Goal: Task Accomplishment & Management: Complete application form

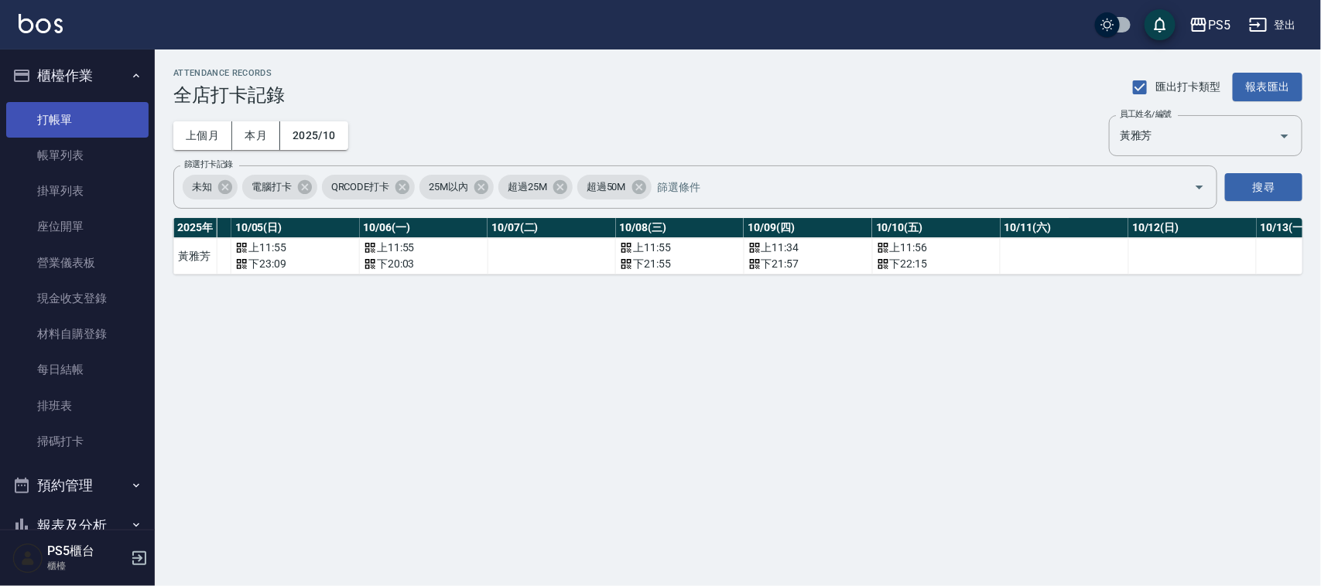
click at [64, 118] on link "打帳單" at bounding box center [77, 120] width 142 height 36
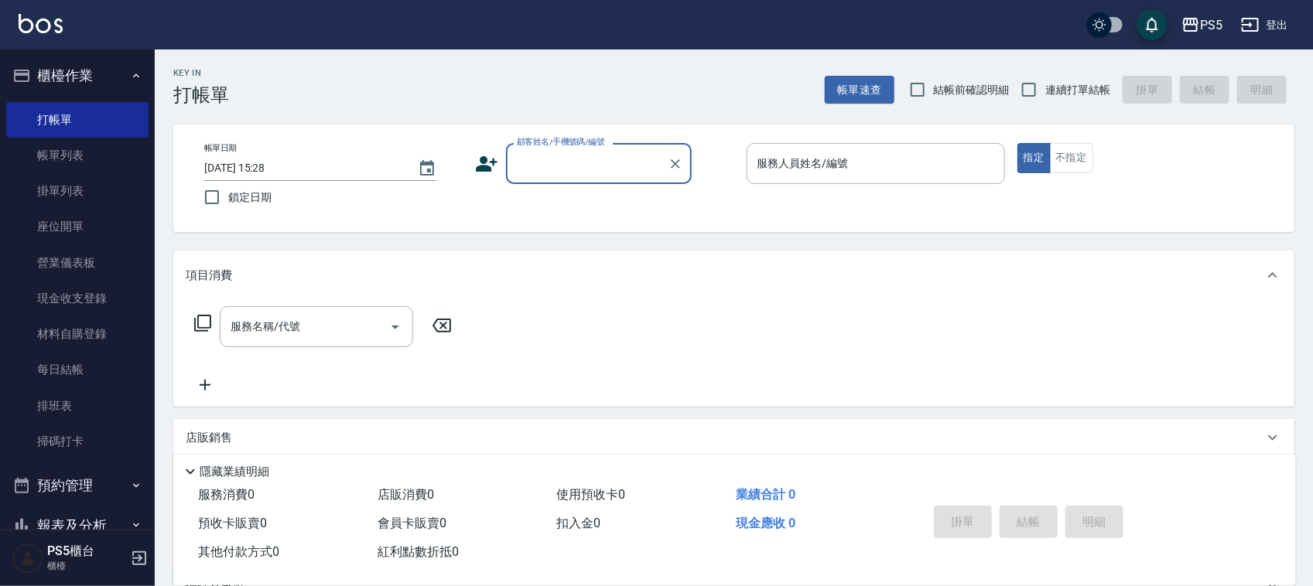
click at [546, 164] on input "顧客姓名/手機號碼/編號" at bounding box center [587, 163] width 149 height 27
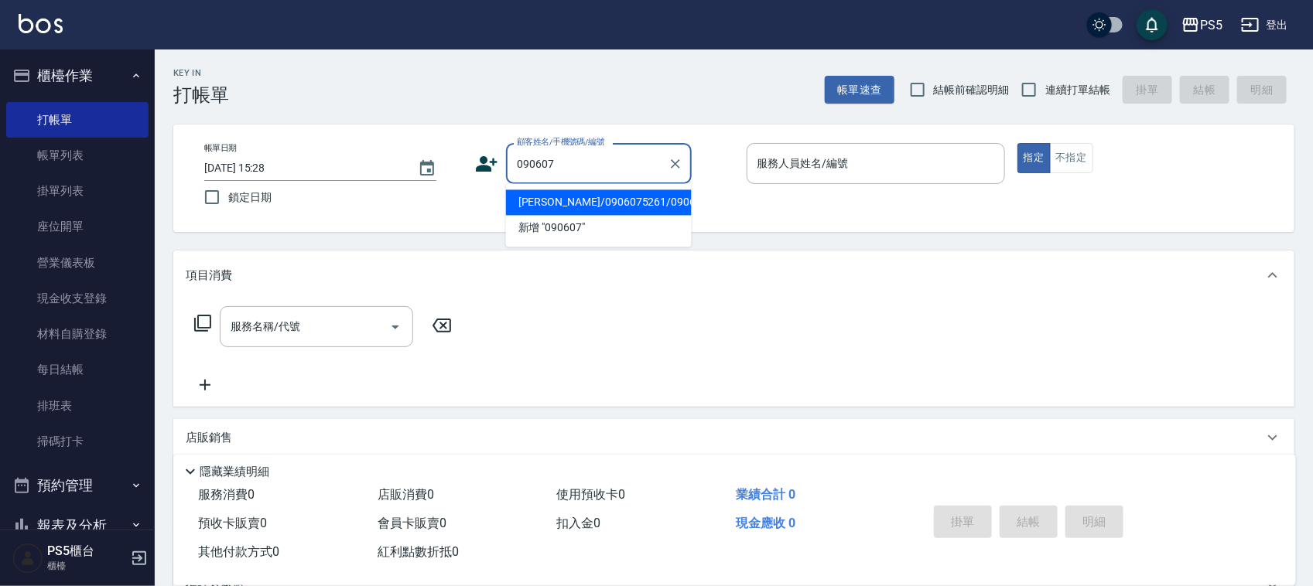
click at [528, 206] on li "[PERSON_NAME]/0906075261/0906075261" at bounding box center [599, 203] width 186 height 26
type input "[PERSON_NAME]/0906075261/0906075261"
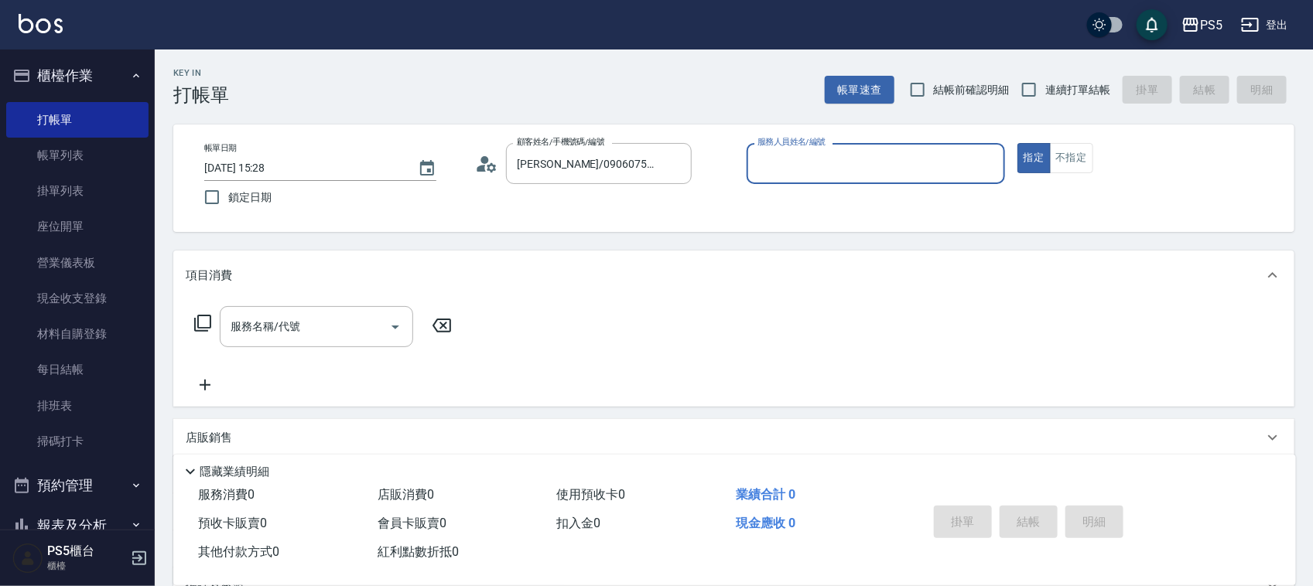
type input "Jolie-5"
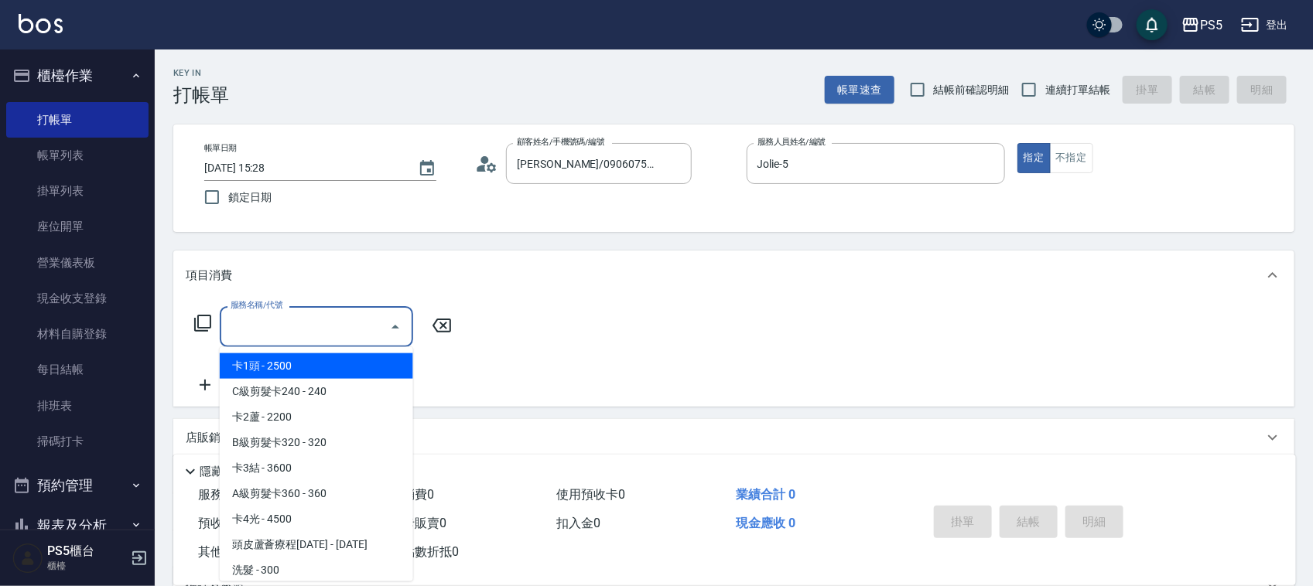
click at [298, 317] on input "服務名稱/代號" at bounding box center [305, 326] width 156 height 27
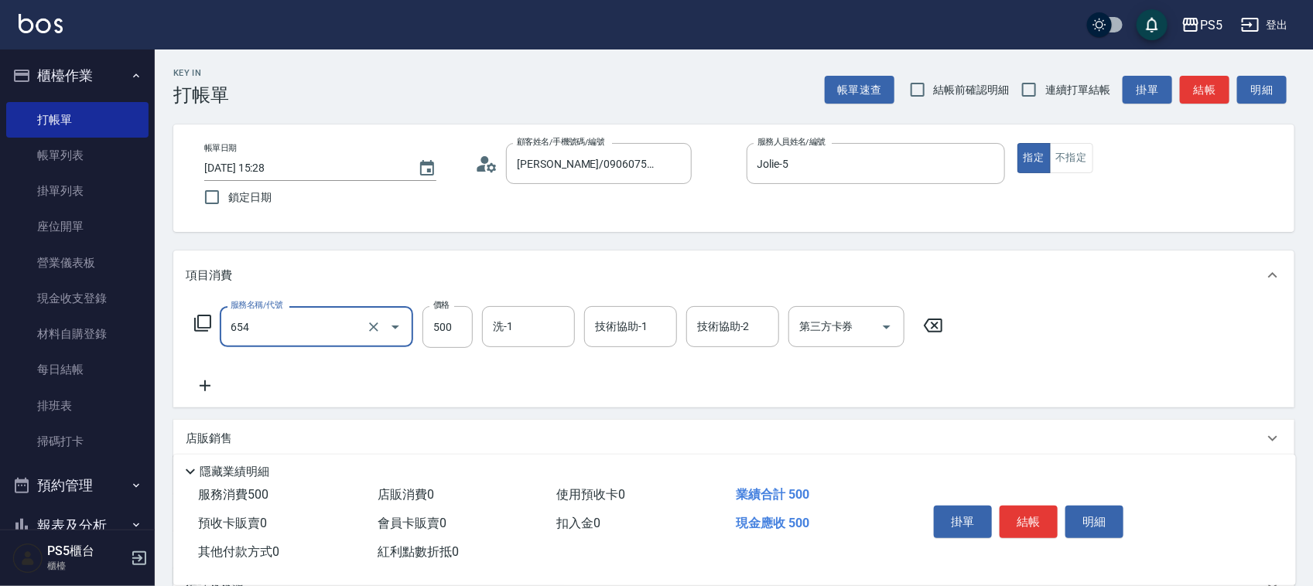
type input "單拆(654)"
type input "1000"
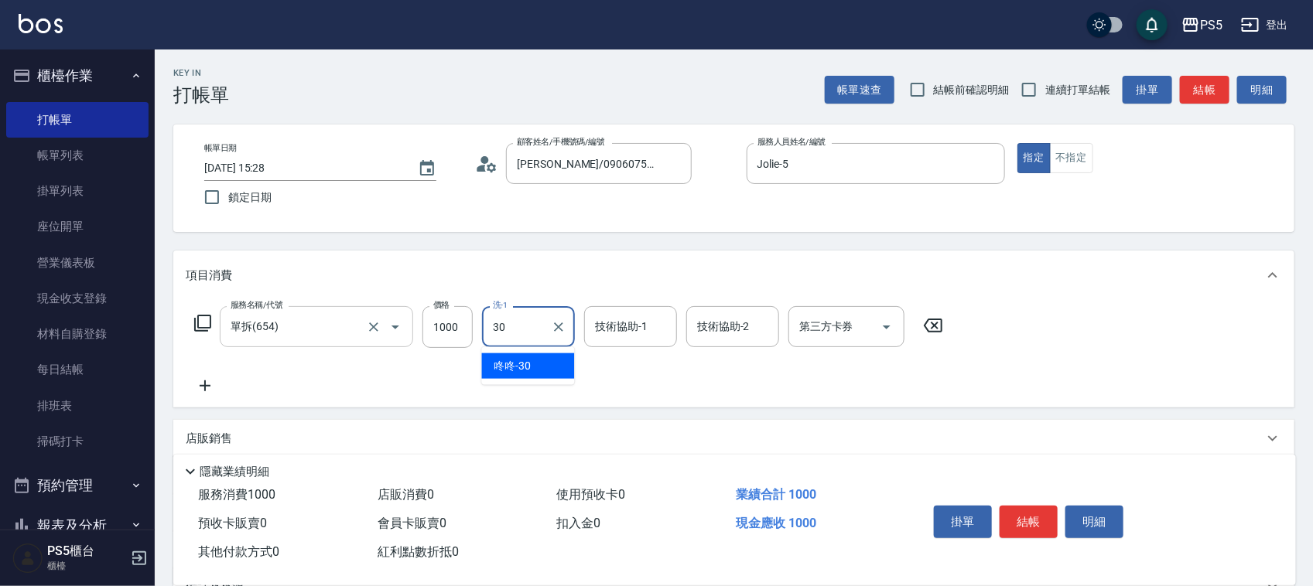
type input "咚咚-30"
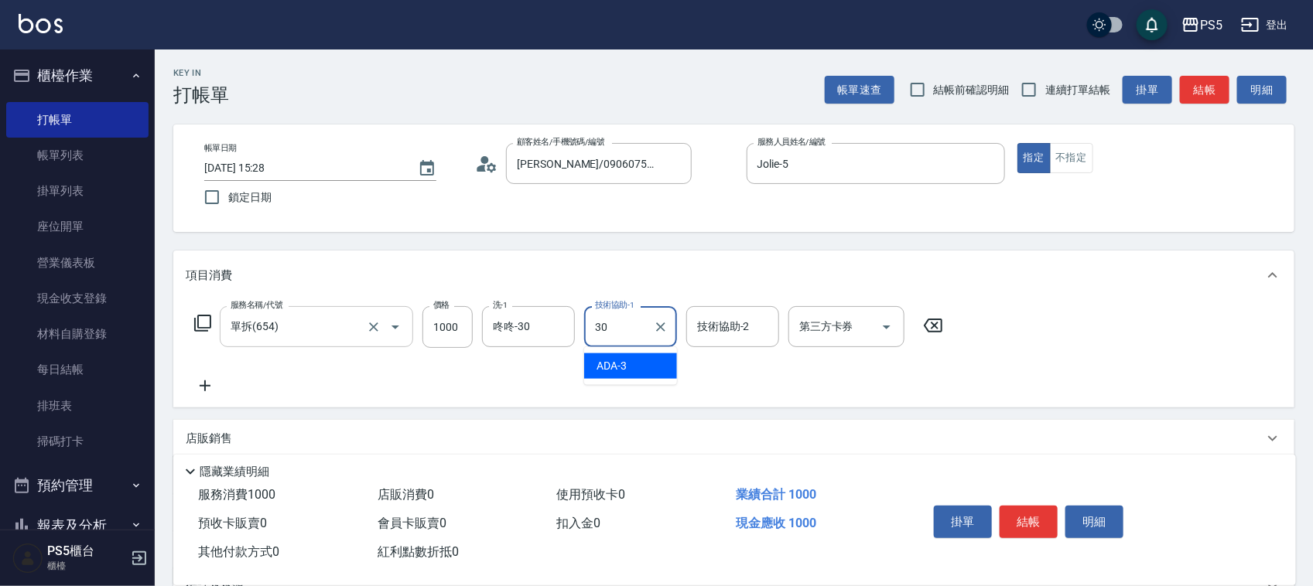
type input "咚咚-30"
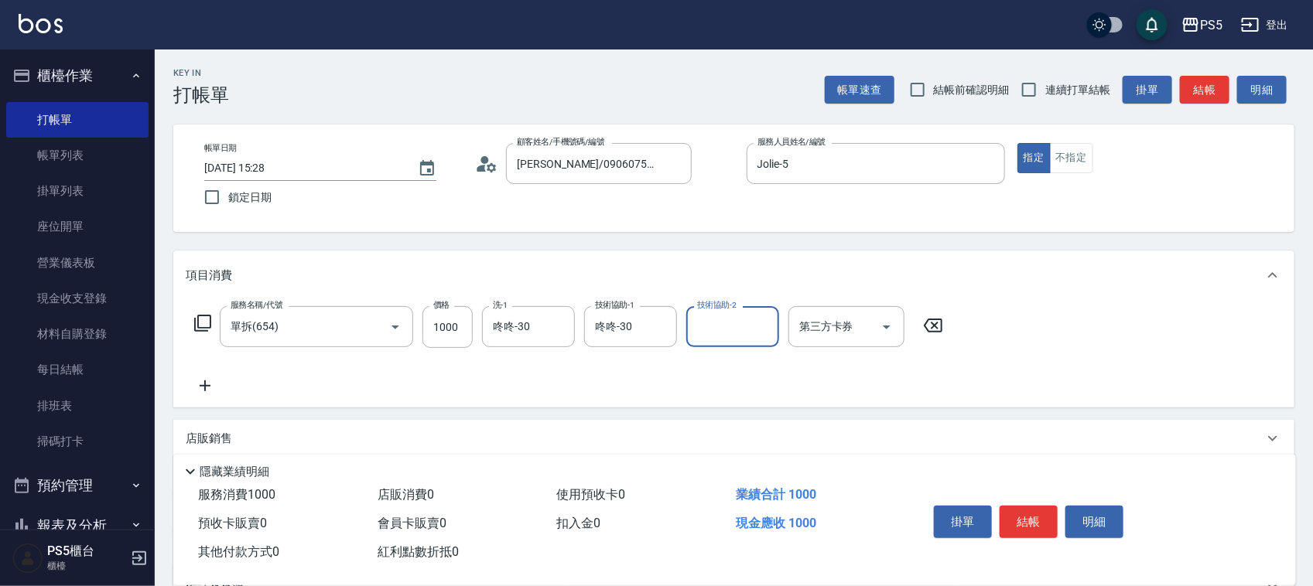
click at [201, 385] on icon at bounding box center [205, 386] width 11 height 11
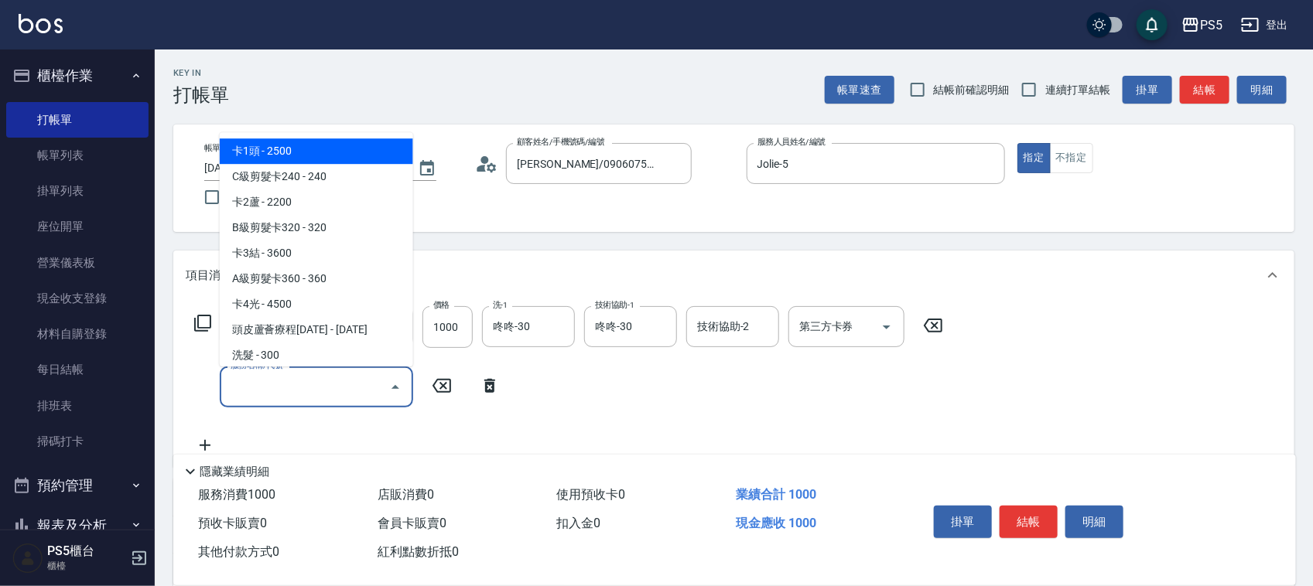
click at [299, 388] on input "服務名稱/代號" at bounding box center [305, 387] width 156 height 27
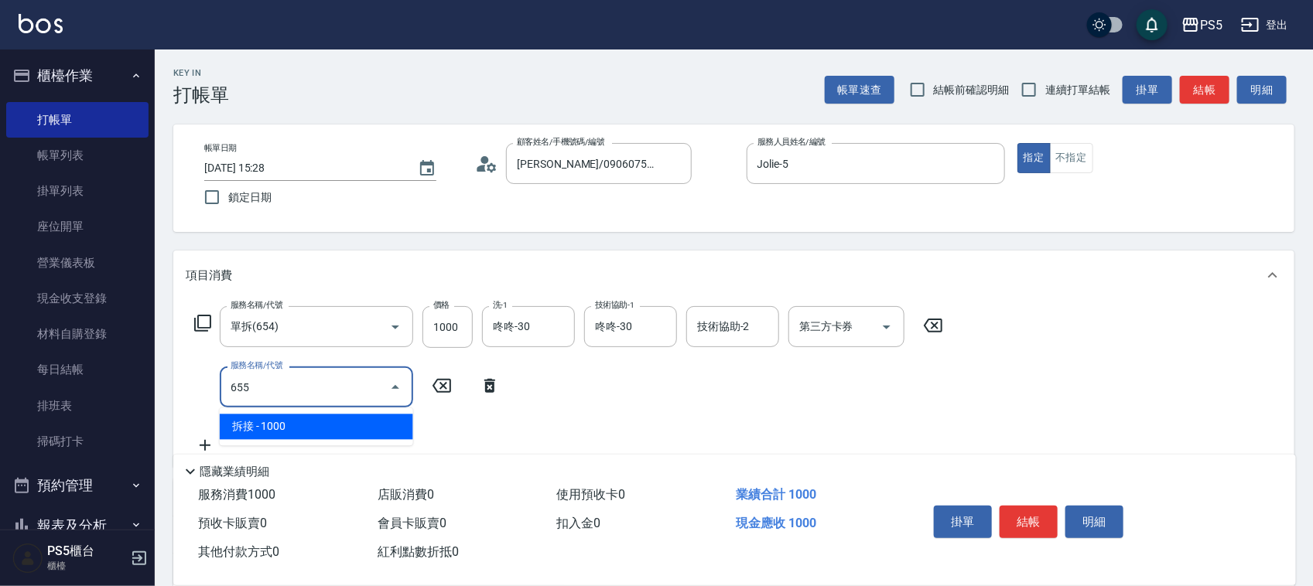
type input "拆接(655)"
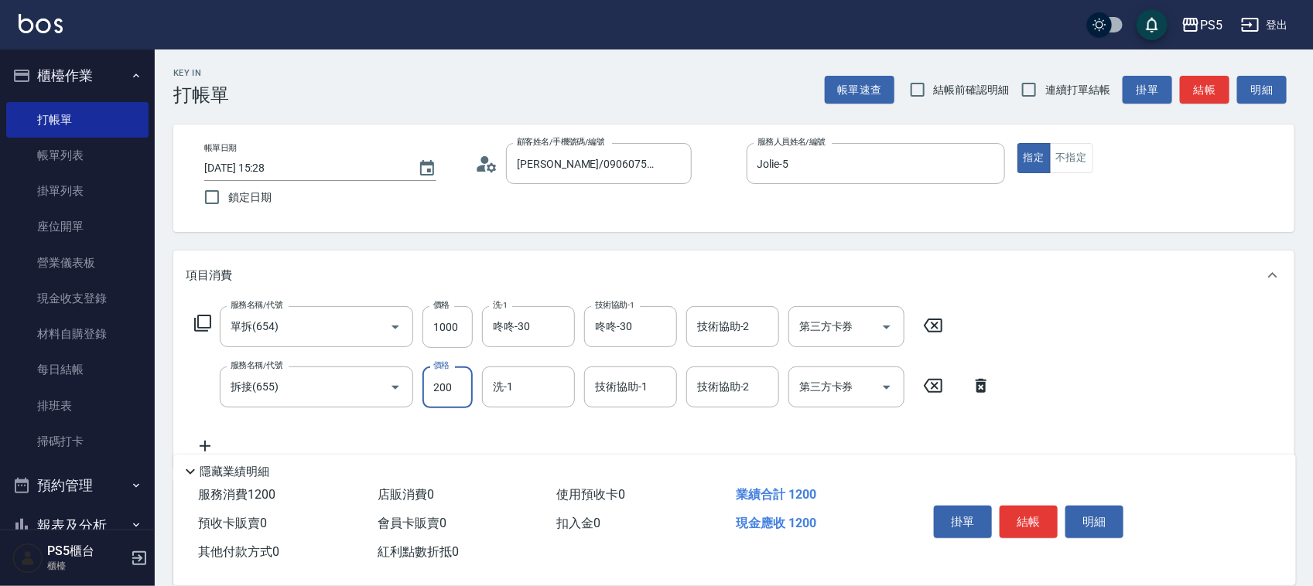
click at [442, 392] on input "200" at bounding box center [447, 388] width 50 height 42
type input "2000"
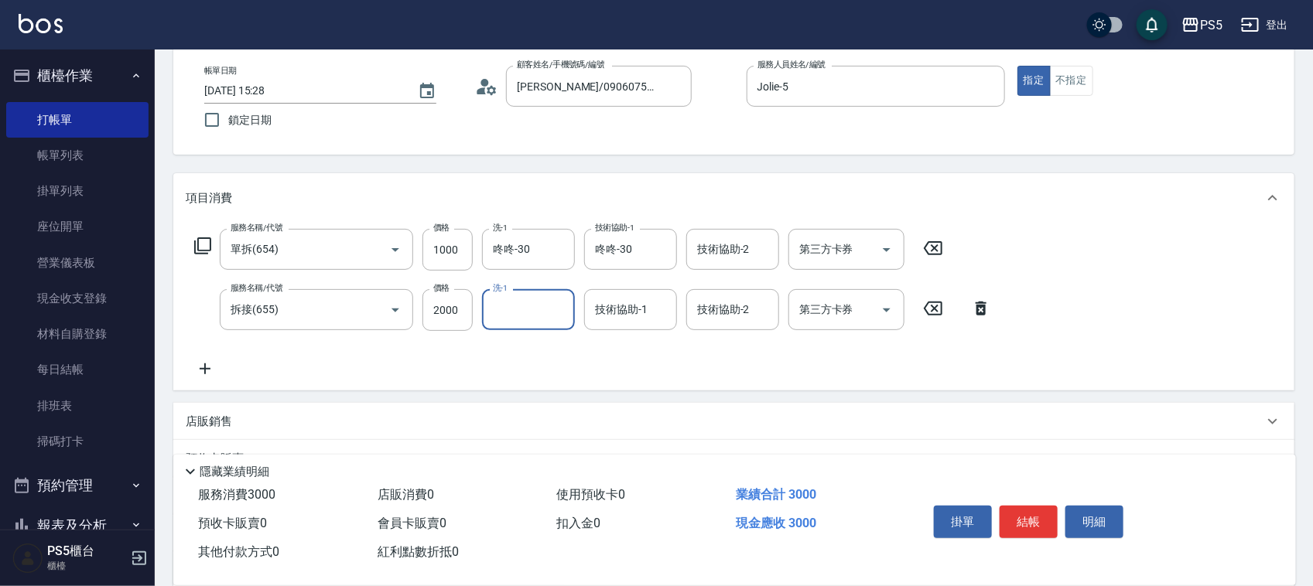
scroll to position [193, 0]
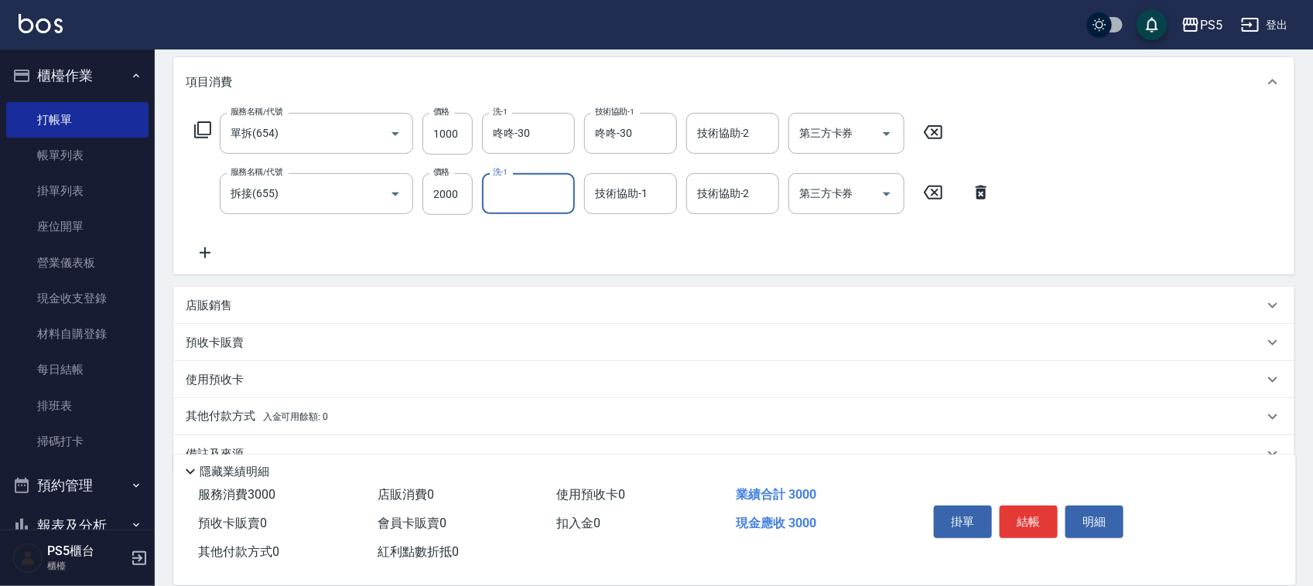
click at [221, 312] on p "店販銷售" at bounding box center [209, 306] width 46 height 16
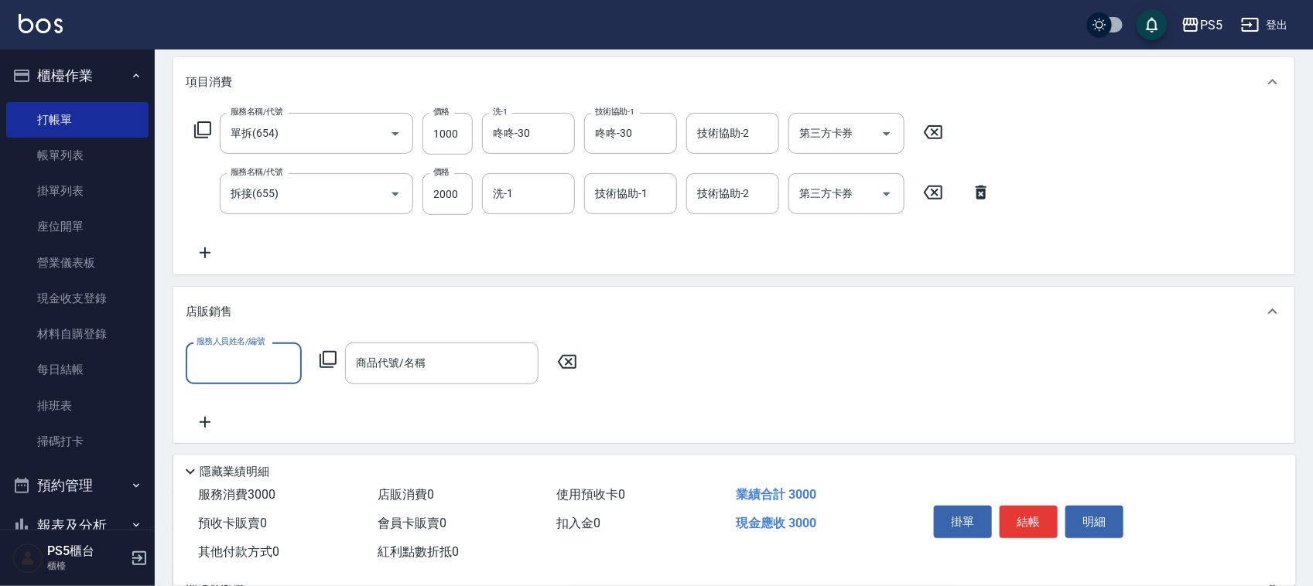
scroll to position [0, 0]
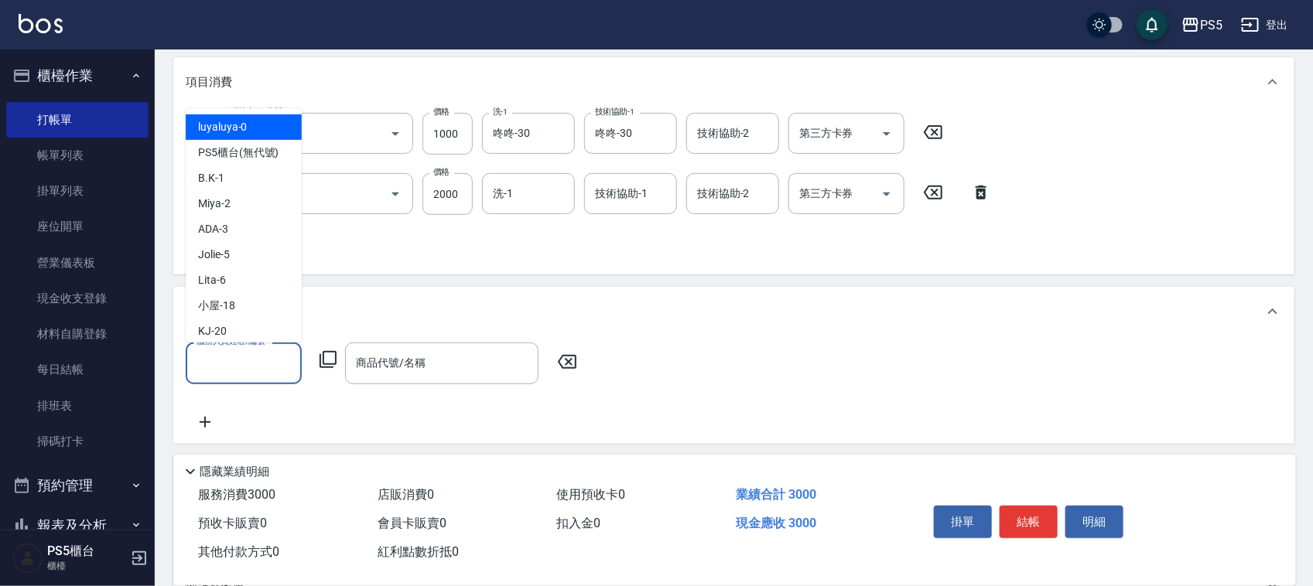
click at [249, 370] on input "服務人員姓名/編號" at bounding box center [244, 363] width 102 height 27
type input "Jolie-5"
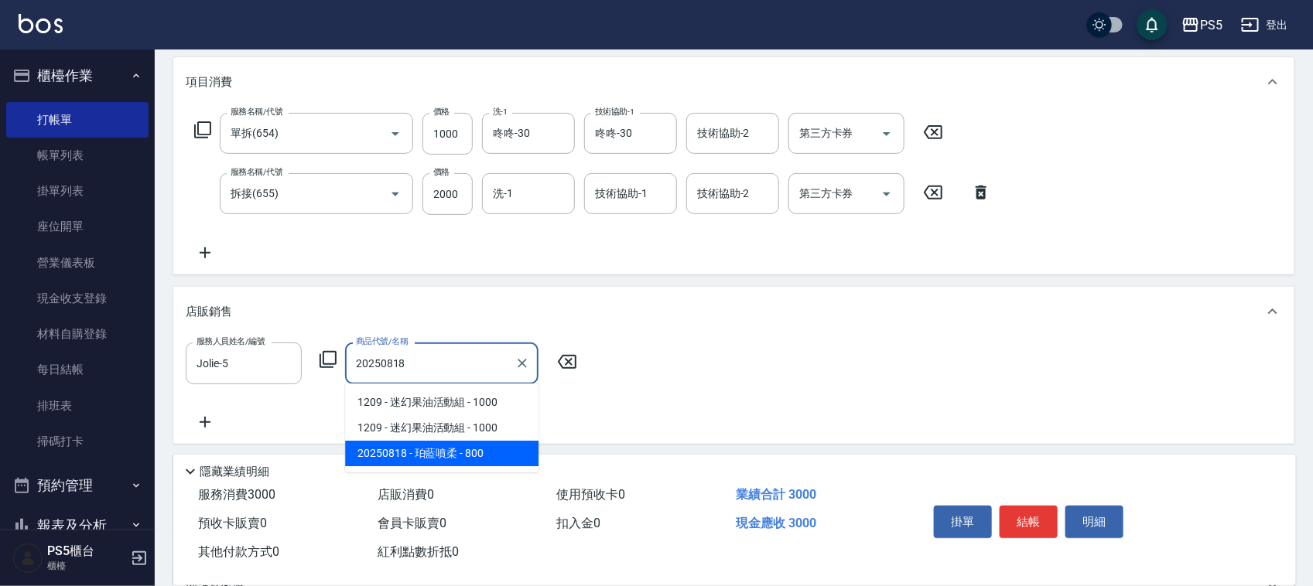
type input "珀藍噴柔"
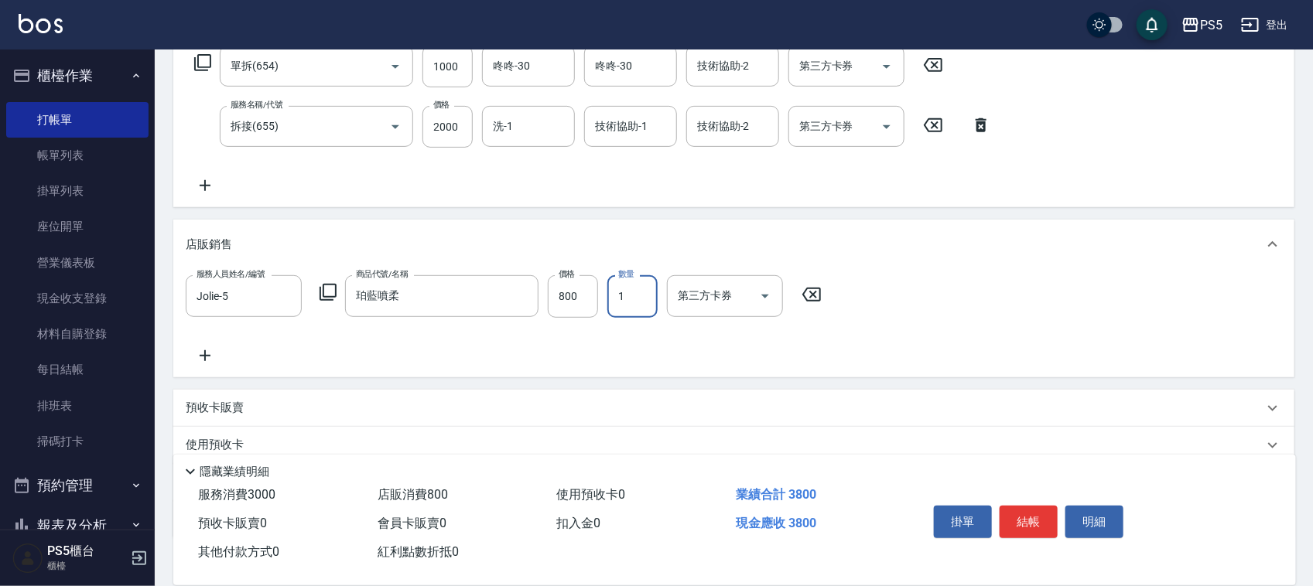
scroll to position [290, 0]
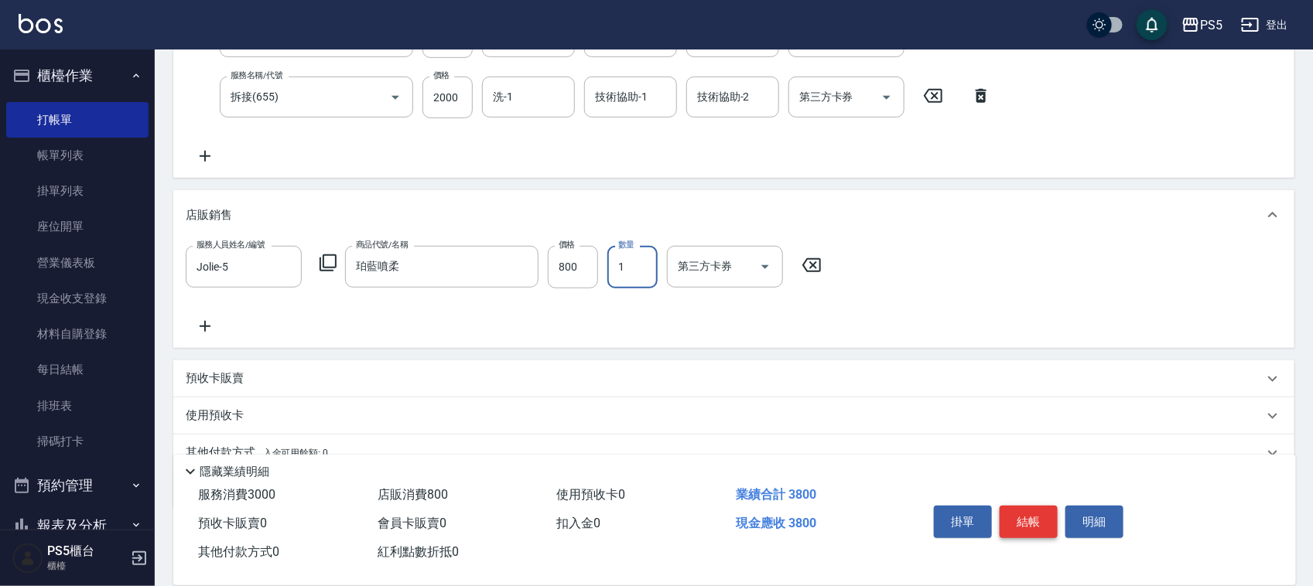
click at [1012, 512] on button "結帳" at bounding box center [1029, 522] width 58 height 32
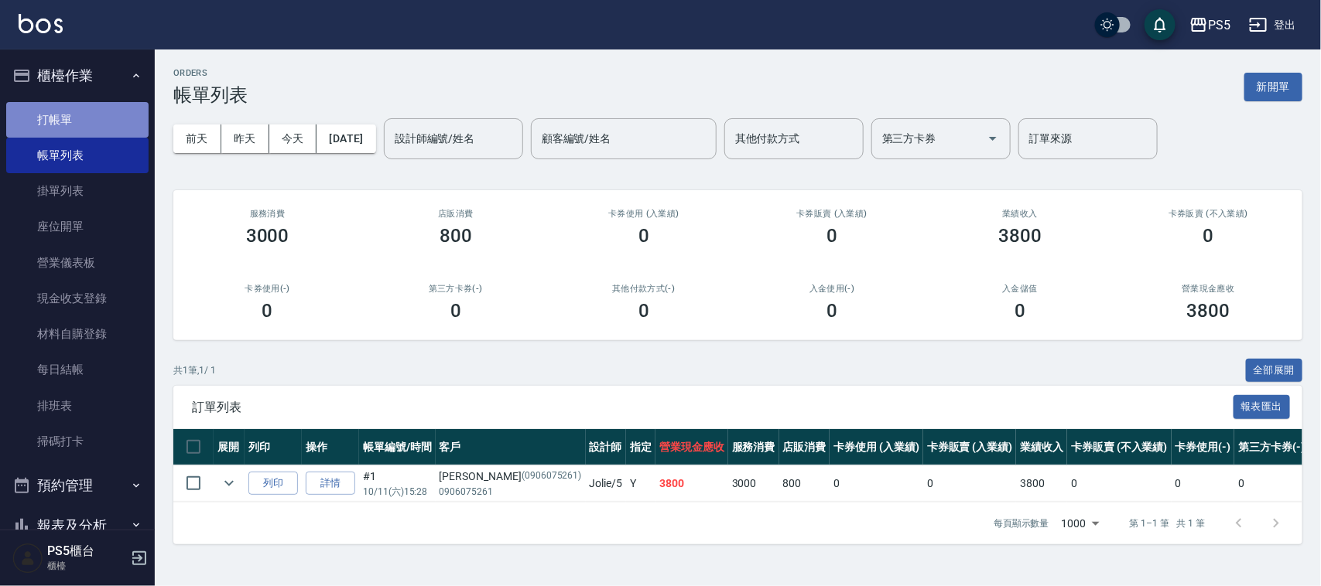
click at [90, 118] on link "打帳單" at bounding box center [77, 120] width 142 height 36
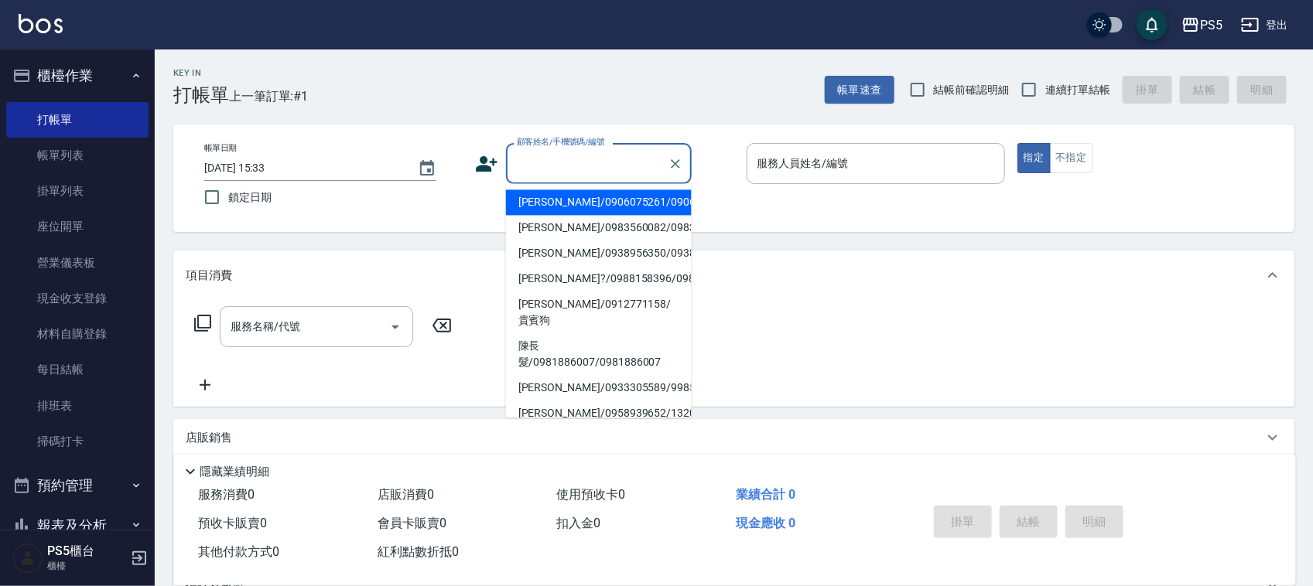
click at [608, 164] on input "顧客姓名/手機號碼/編號" at bounding box center [587, 163] width 149 height 27
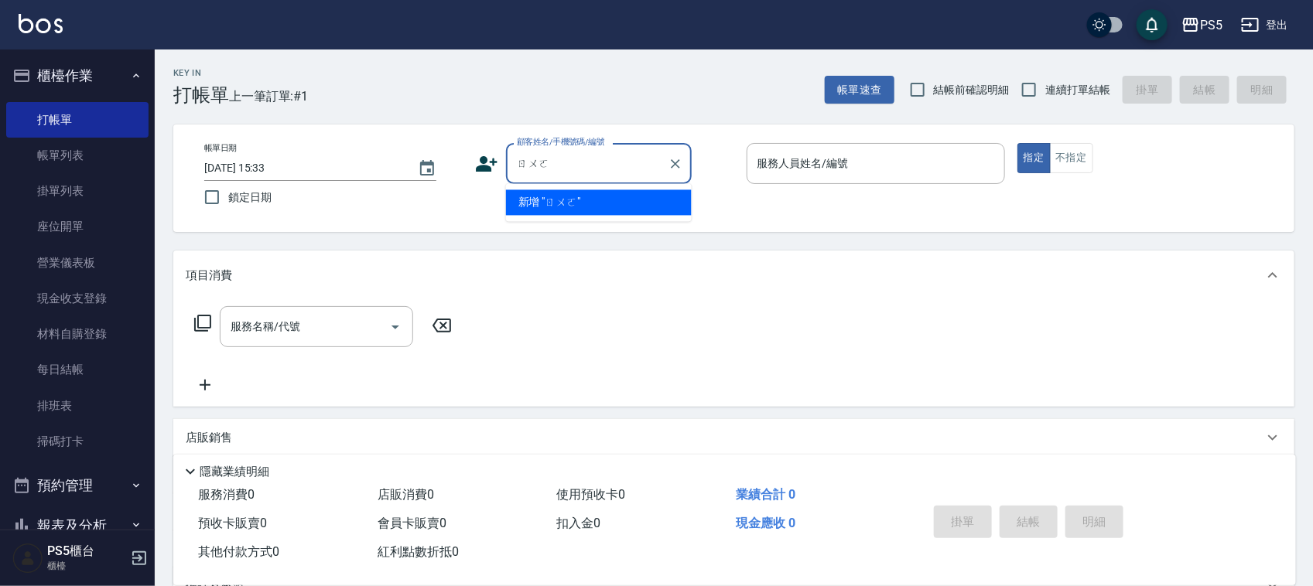
type input "[PERSON_NAME]"
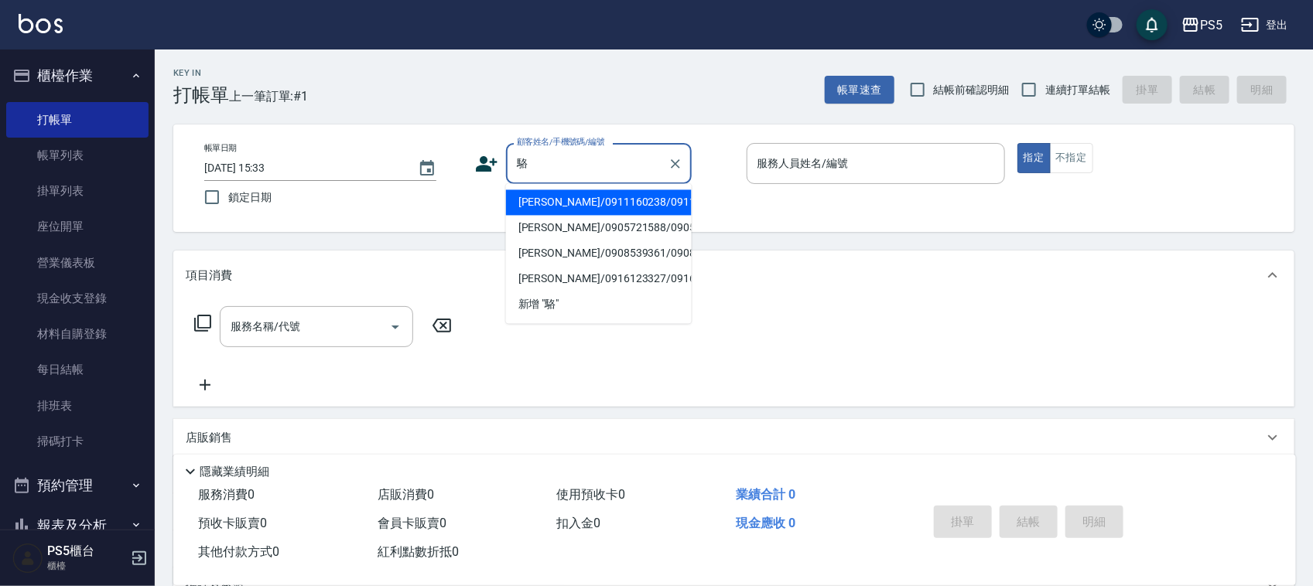
click at [543, 214] on li "[PERSON_NAME]/0911160238/0911160238" at bounding box center [599, 203] width 186 height 26
type input "[PERSON_NAME]/0911160238/0911160238"
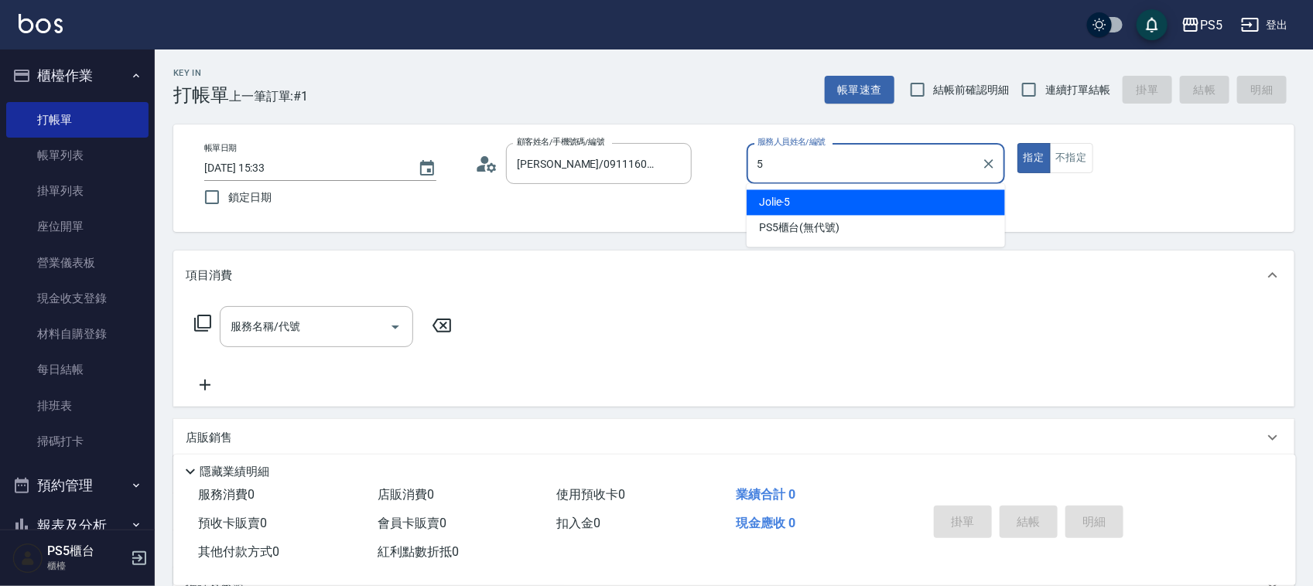
type input "Jolie-5"
type button "true"
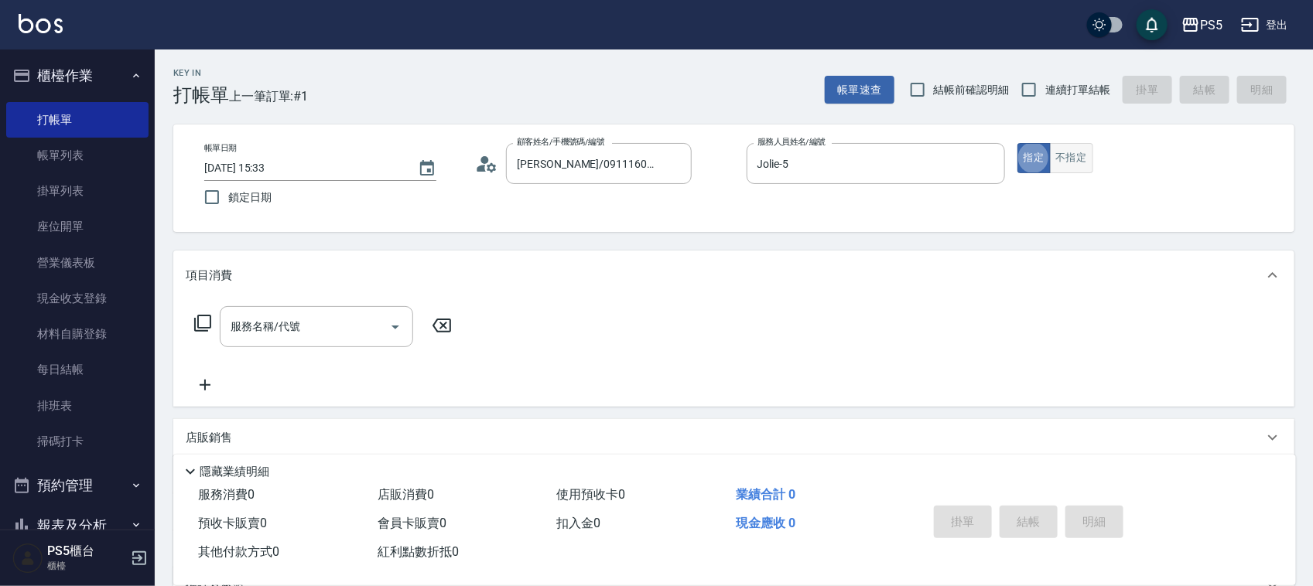
click at [1065, 162] on button "不指定" at bounding box center [1071, 158] width 43 height 30
click at [296, 325] on input "服務名稱/代號" at bounding box center [305, 326] width 156 height 27
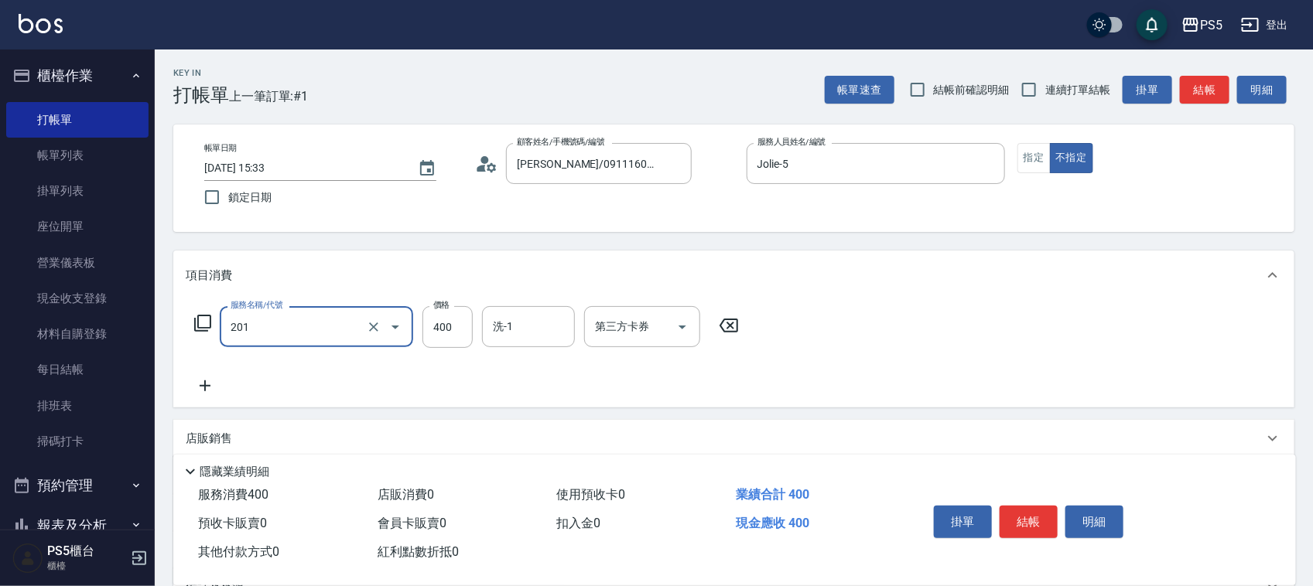
type input "洗剪400(201)"
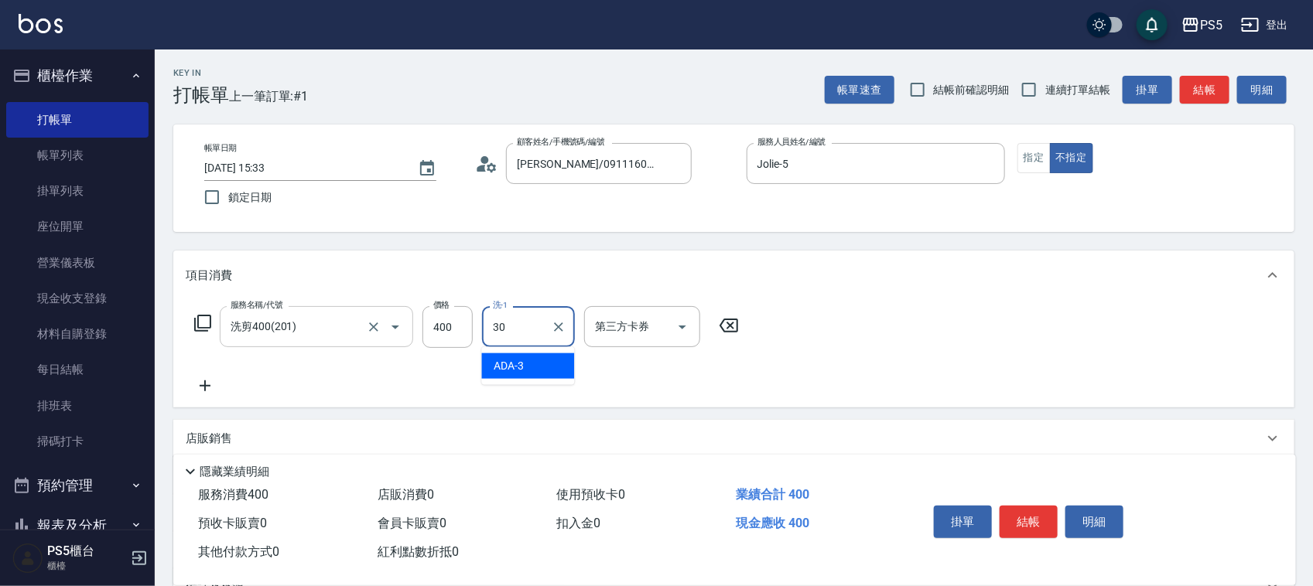
type input "咚咚-30"
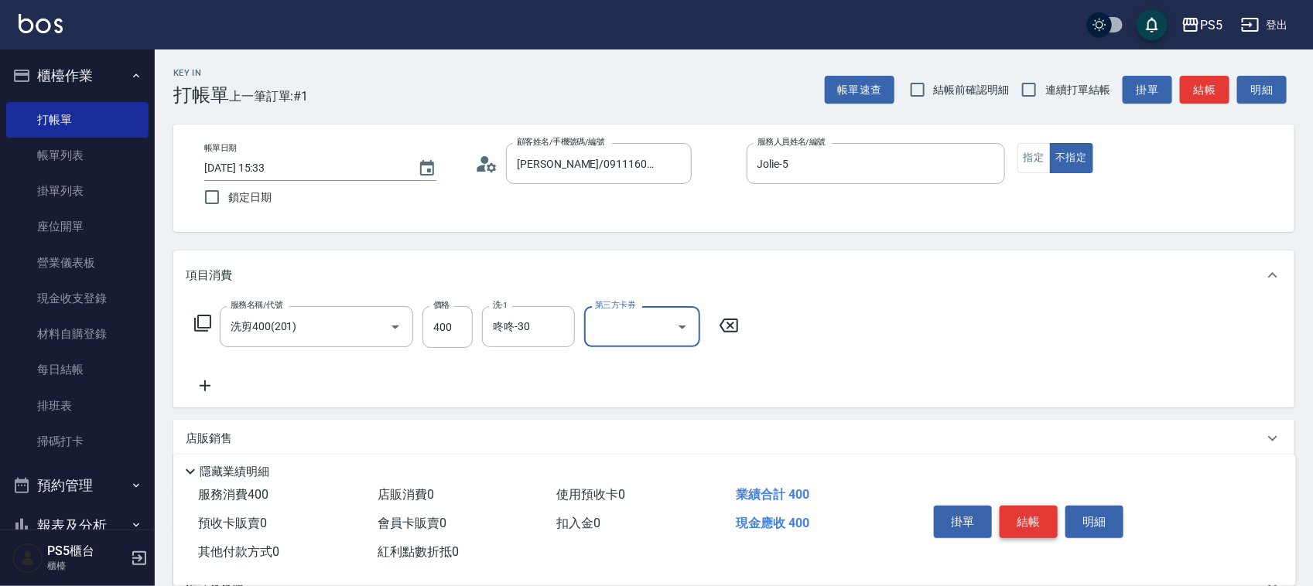
click at [1045, 524] on button "結帳" at bounding box center [1029, 522] width 58 height 32
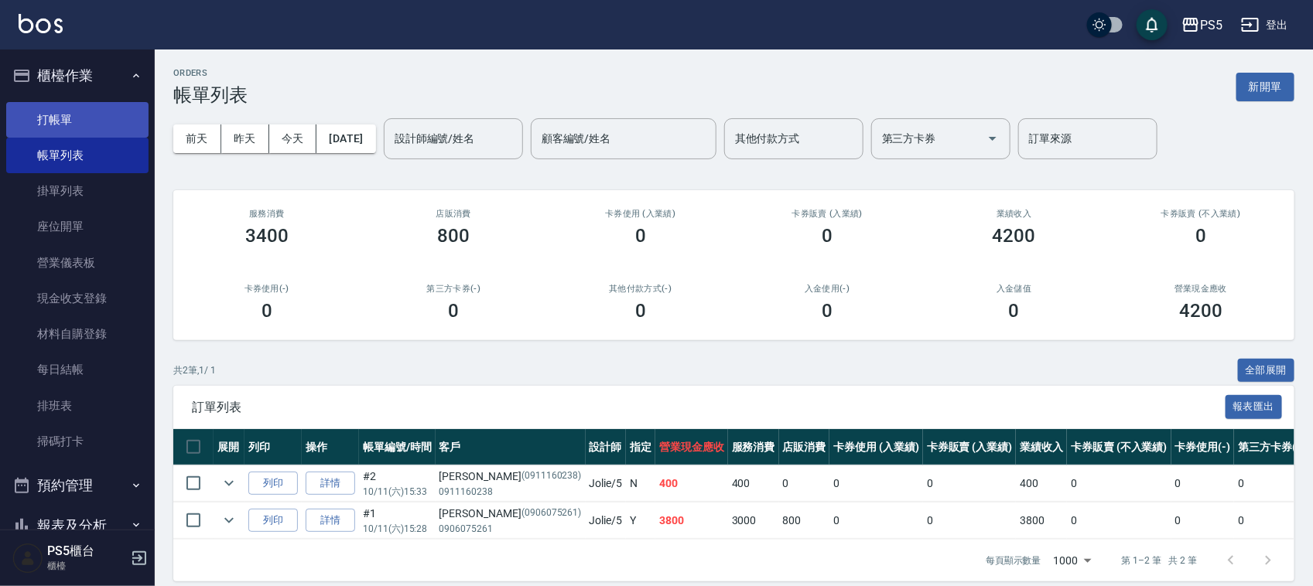
click at [55, 120] on link "打帳單" at bounding box center [77, 120] width 142 height 36
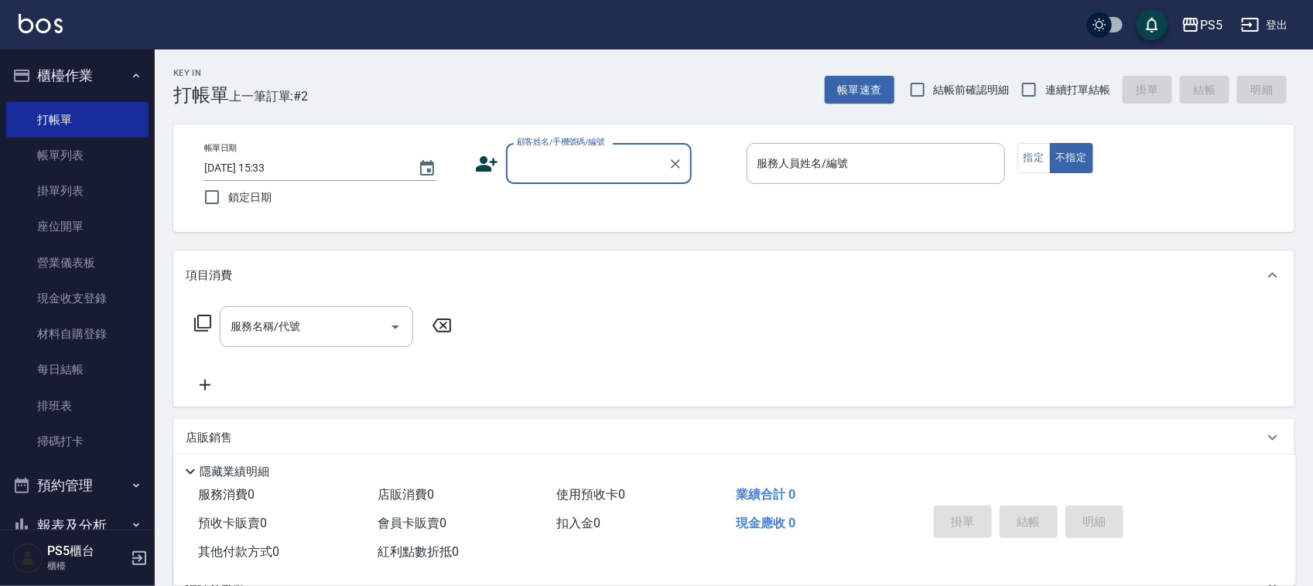
click at [576, 157] on input "顧客姓名/手機號碼/編號" at bounding box center [587, 163] width 149 height 27
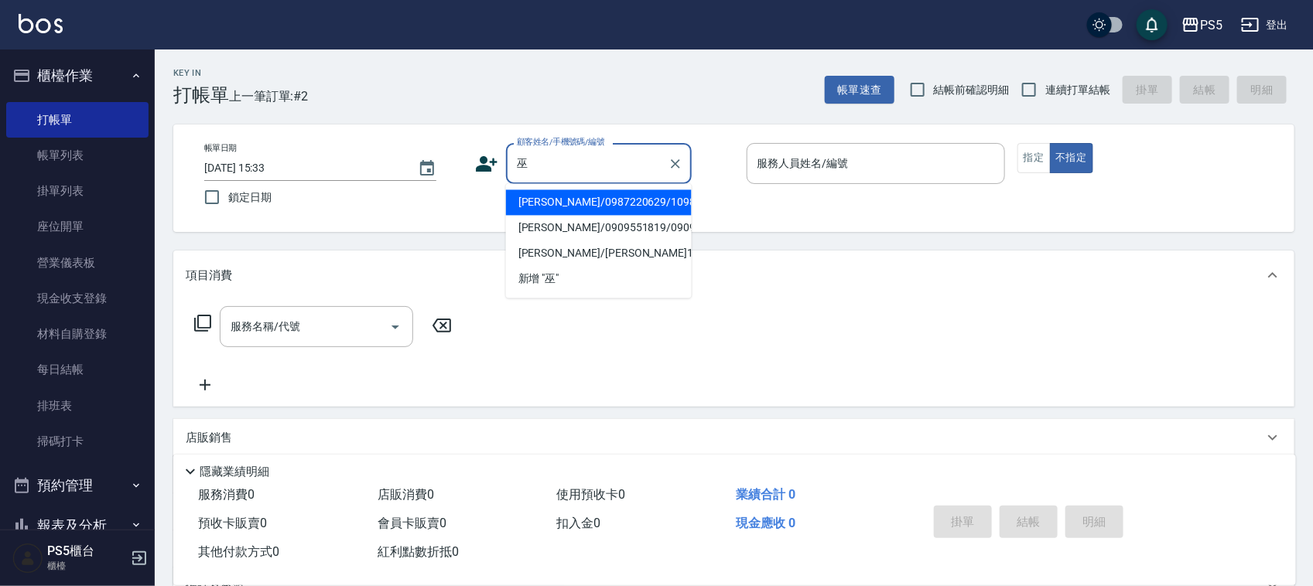
click at [566, 203] on li "[PERSON_NAME]/0987220629/10986" at bounding box center [599, 203] width 186 height 26
type input "[PERSON_NAME]/0987220629/10986"
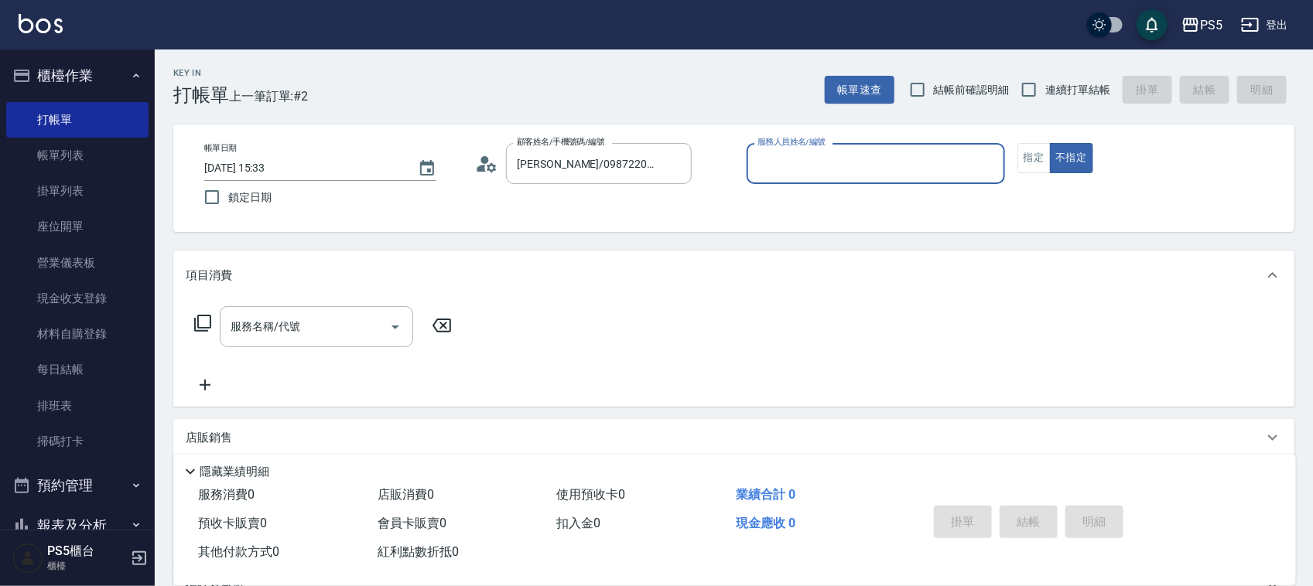
type input "Jolie-5"
click at [1029, 156] on button "指定" at bounding box center [1033, 158] width 33 height 30
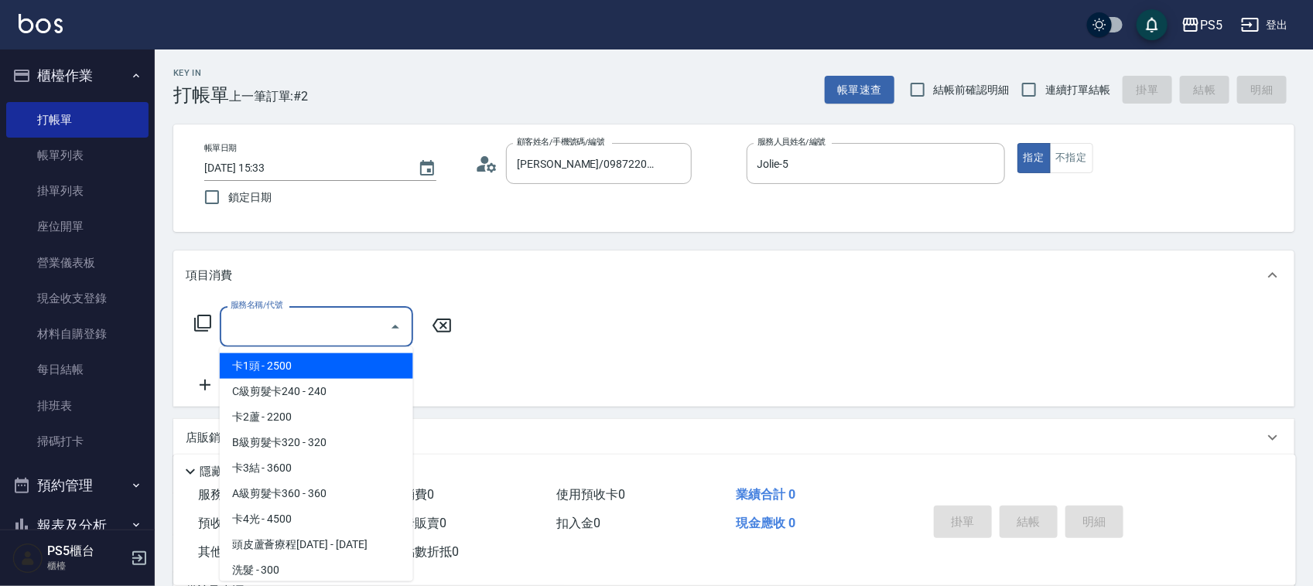
click at [295, 333] on input "服務名稱/代號" at bounding box center [305, 326] width 156 height 27
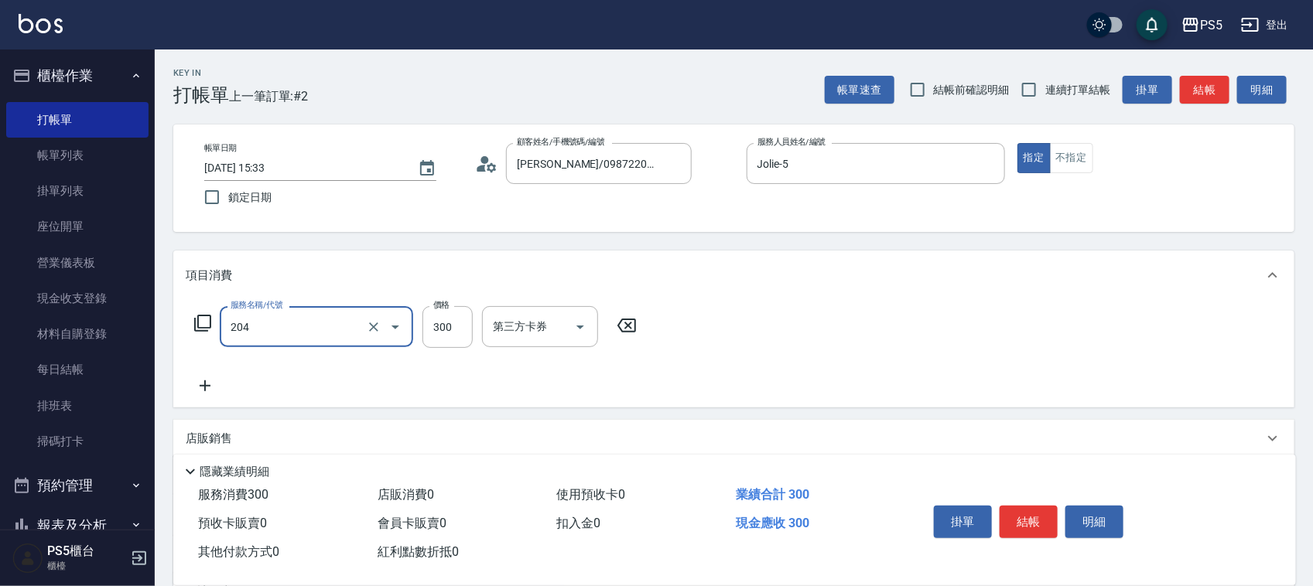
type input "單剪髮300(204)"
type input "50"
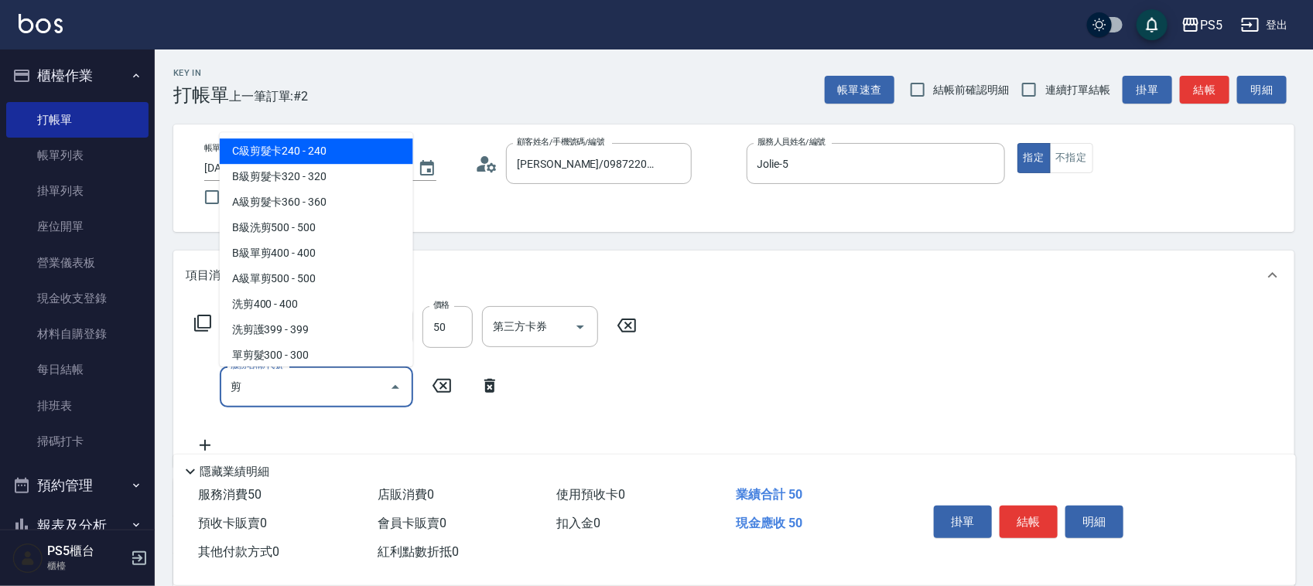
click at [296, 145] on span "C級剪髮卡240 - 240" at bounding box center [316, 151] width 193 height 26
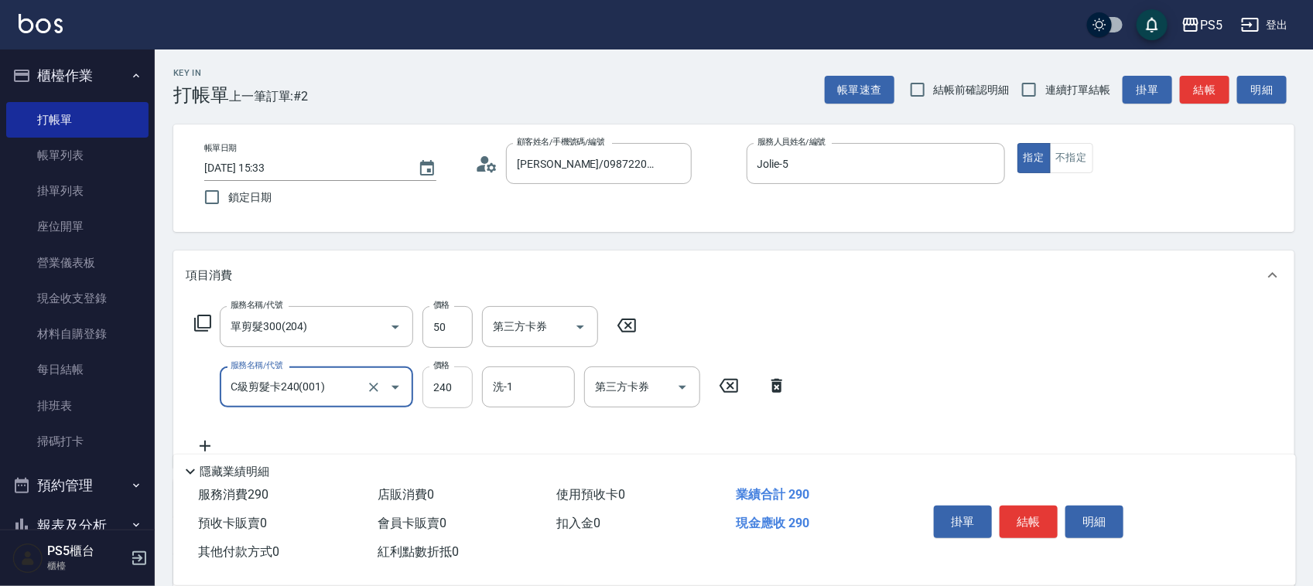
type input "C級剪髮卡240(001)"
click at [462, 377] on input "240" at bounding box center [447, 388] width 50 height 42
type input "280"
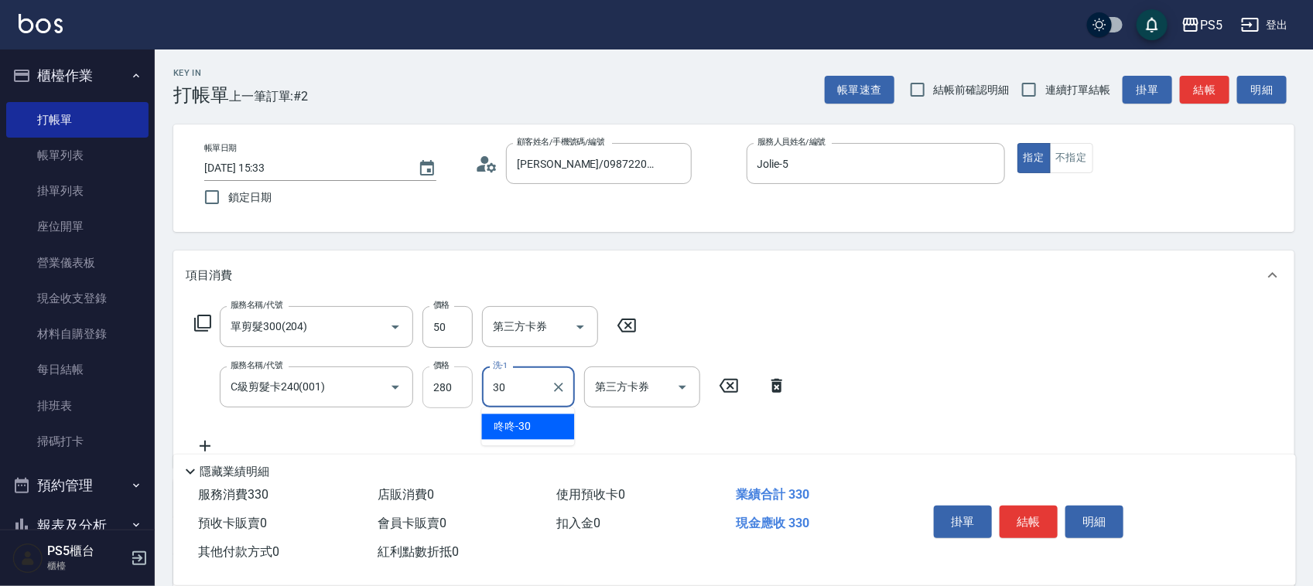
type input "咚咚-30"
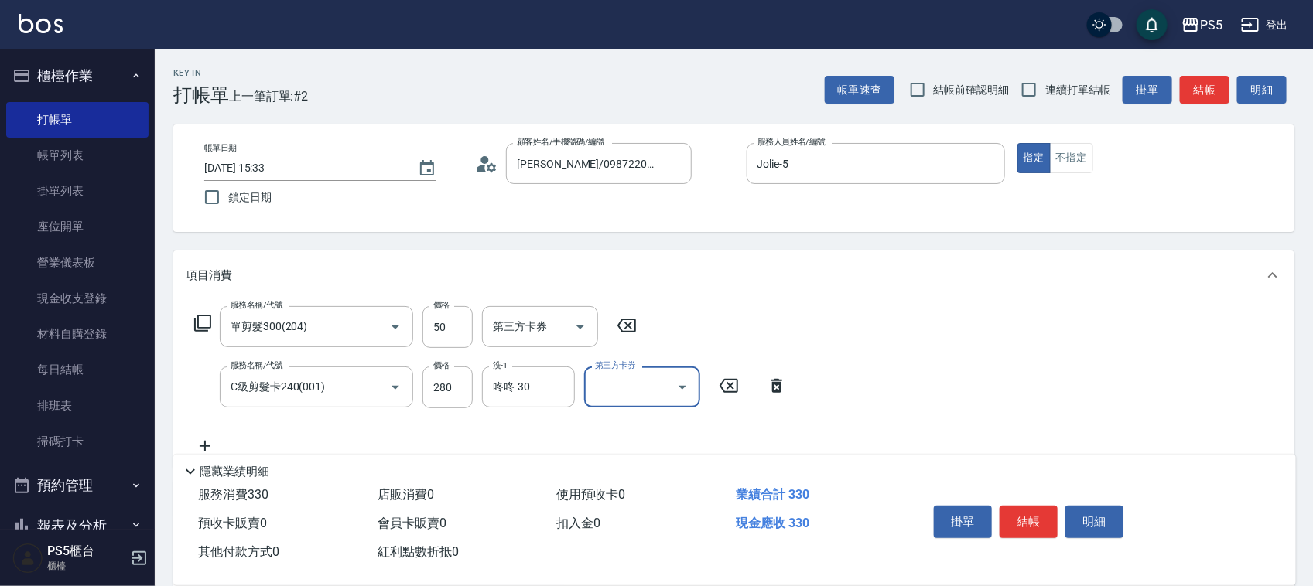
click at [690, 384] on icon "Open" at bounding box center [682, 387] width 19 height 19
click at [628, 428] on span "舊有卡券" at bounding box center [642, 428] width 116 height 26
type input "舊有卡券"
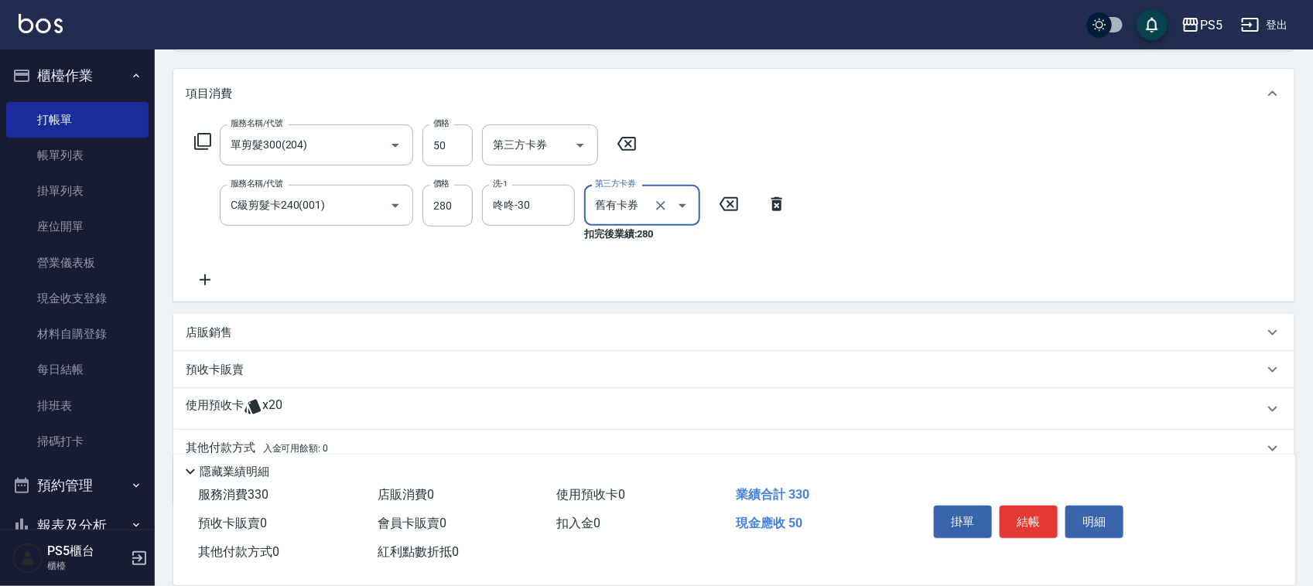
scroll to position [246, 0]
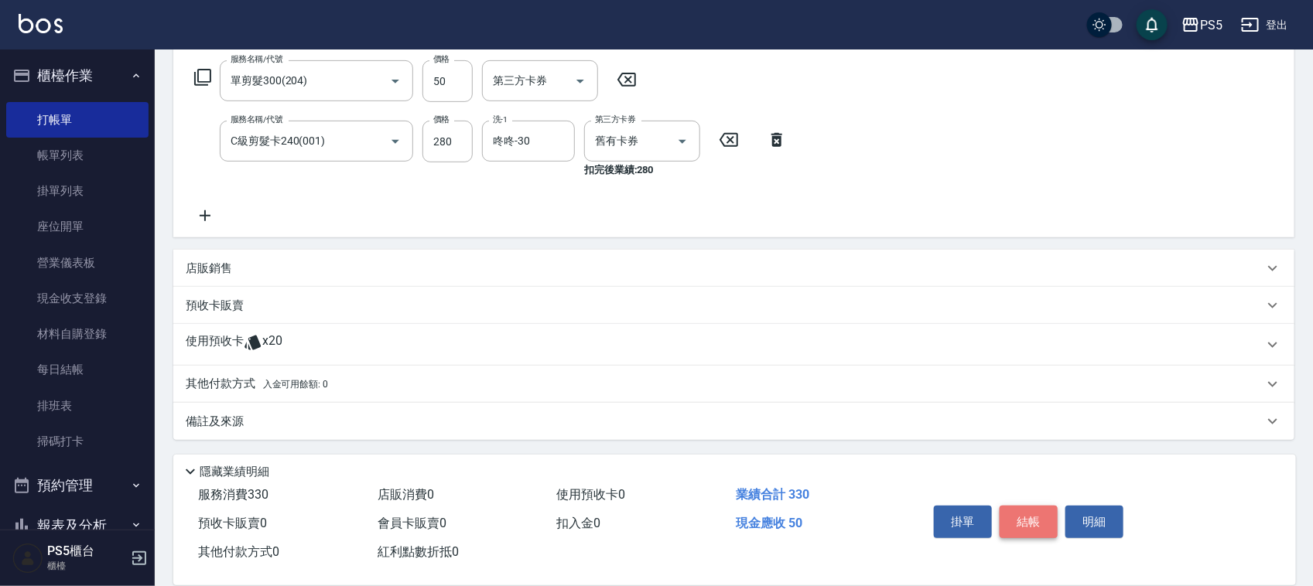
click at [1029, 511] on button "結帳" at bounding box center [1029, 522] width 58 height 32
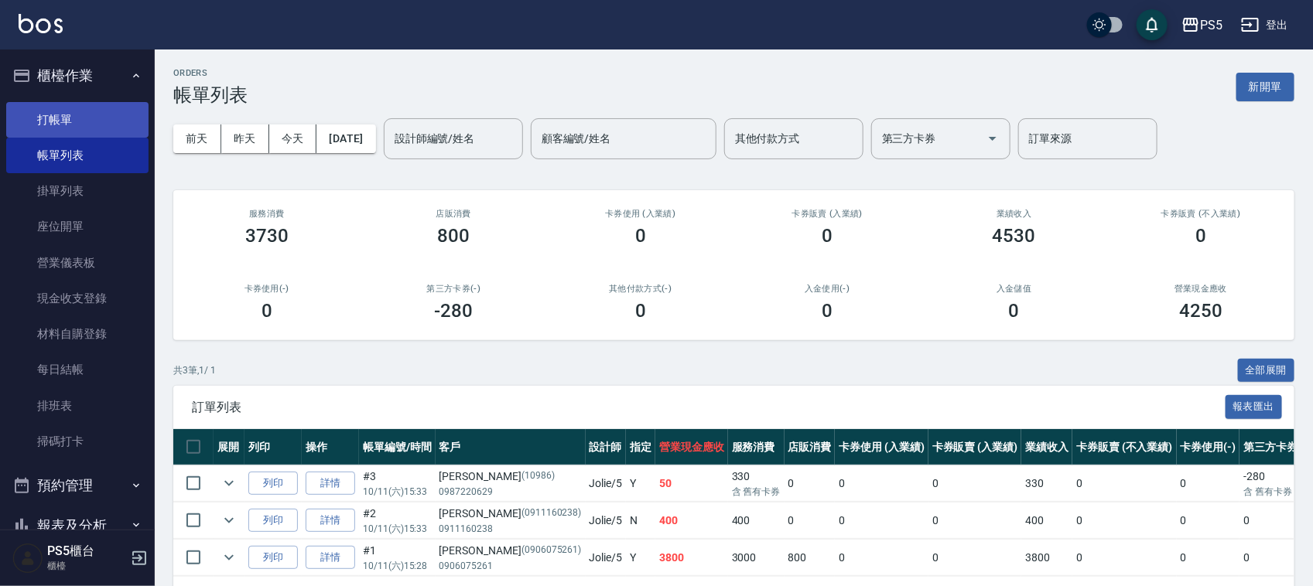
click at [59, 110] on link "打帳單" at bounding box center [77, 120] width 142 height 36
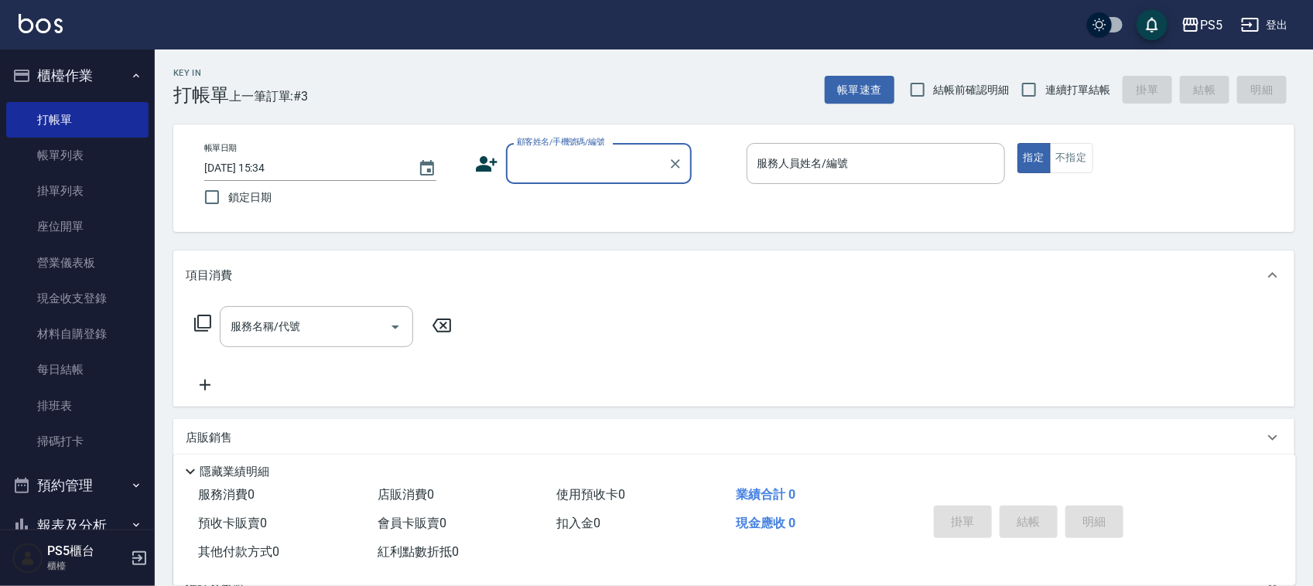
click at [553, 165] on input "顧客姓名/手機號碼/編號" at bounding box center [587, 163] width 149 height 27
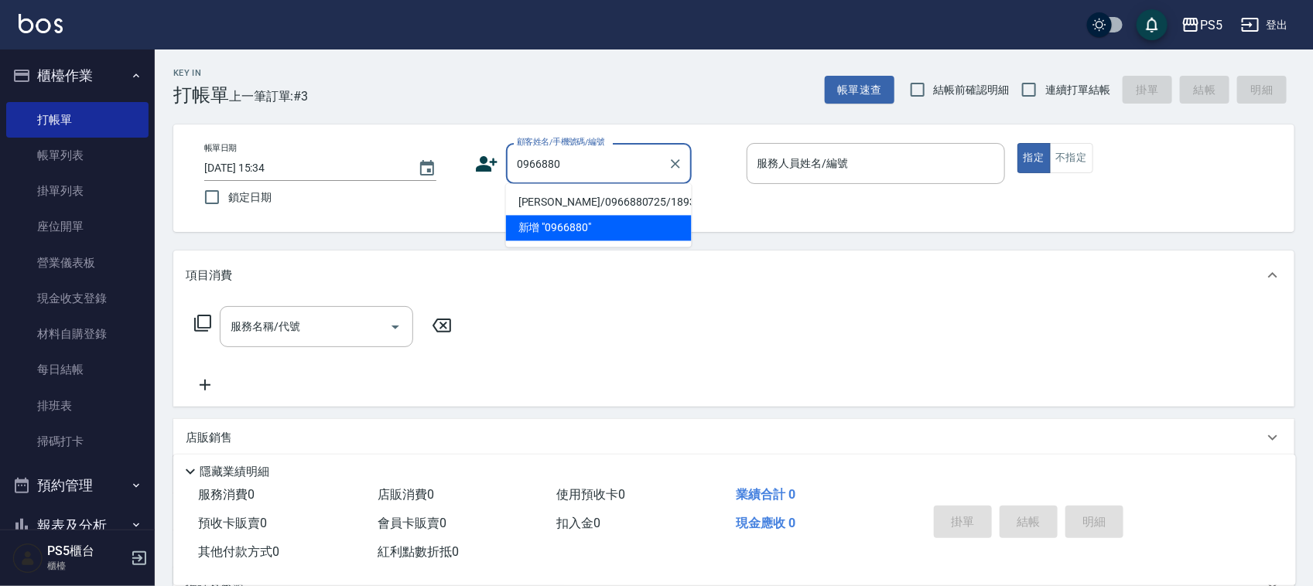
click at [522, 205] on li "[PERSON_NAME]/0966880725/1893" at bounding box center [599, 203] width 186 height 26
type input "[PERSON_NAME]/0966880725/1893"
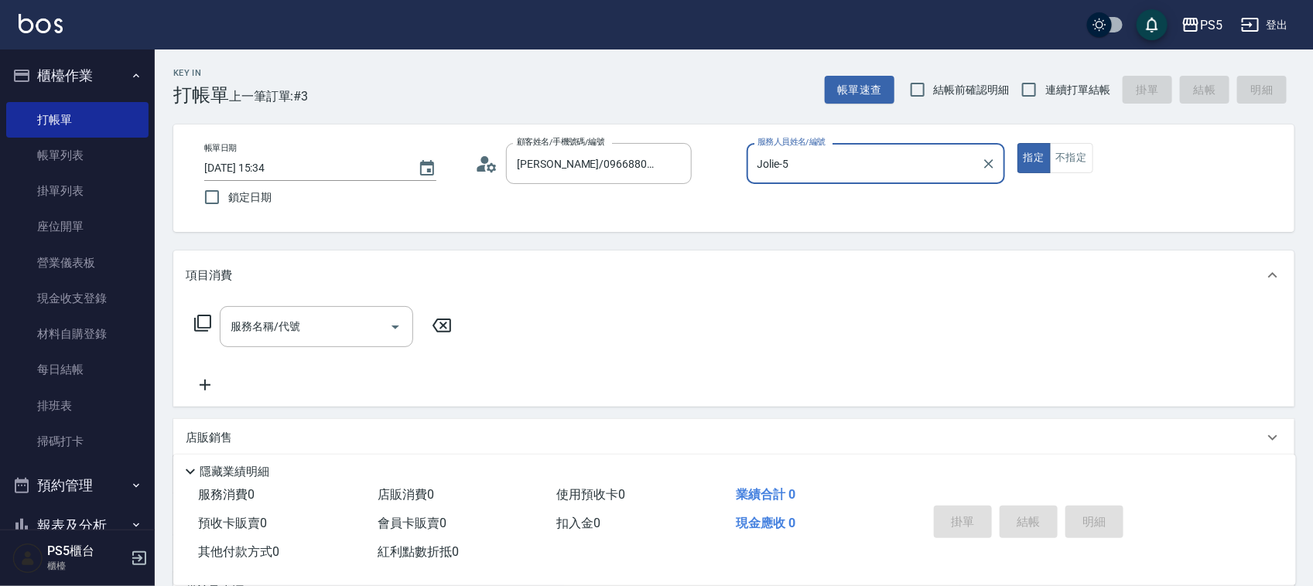
type input "Jolie-5"
click at [279, 318] on div "服務名稱/代號 服務名稱/代號" at bounding box center [316, 326] width 193 height 41
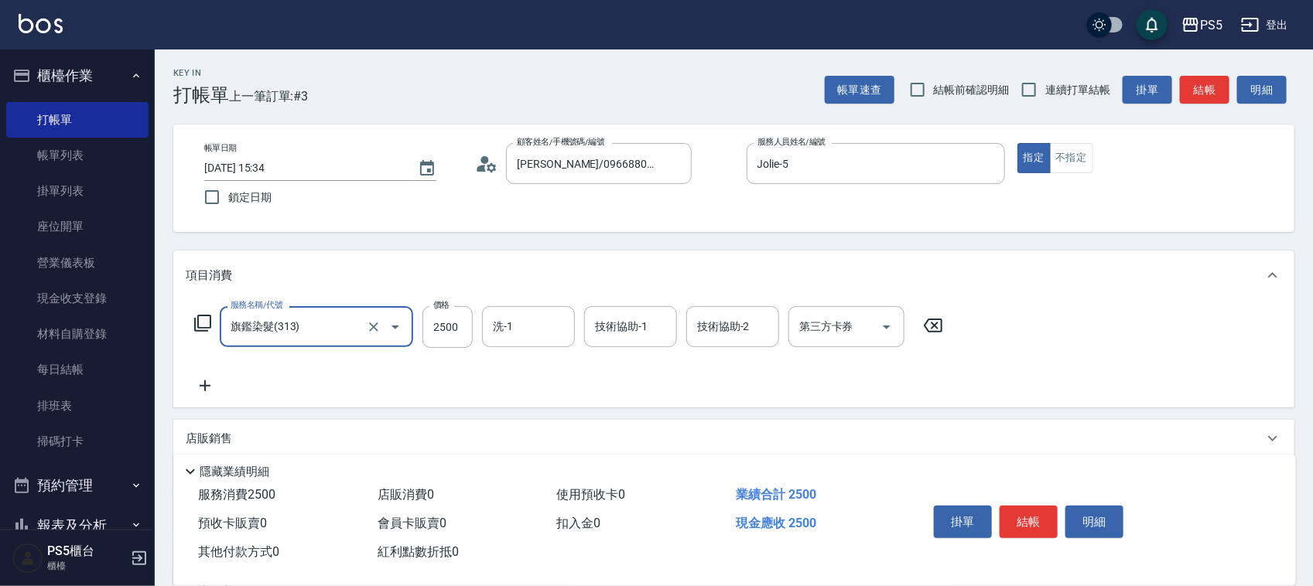
type input "旗鑑染髮(313)"
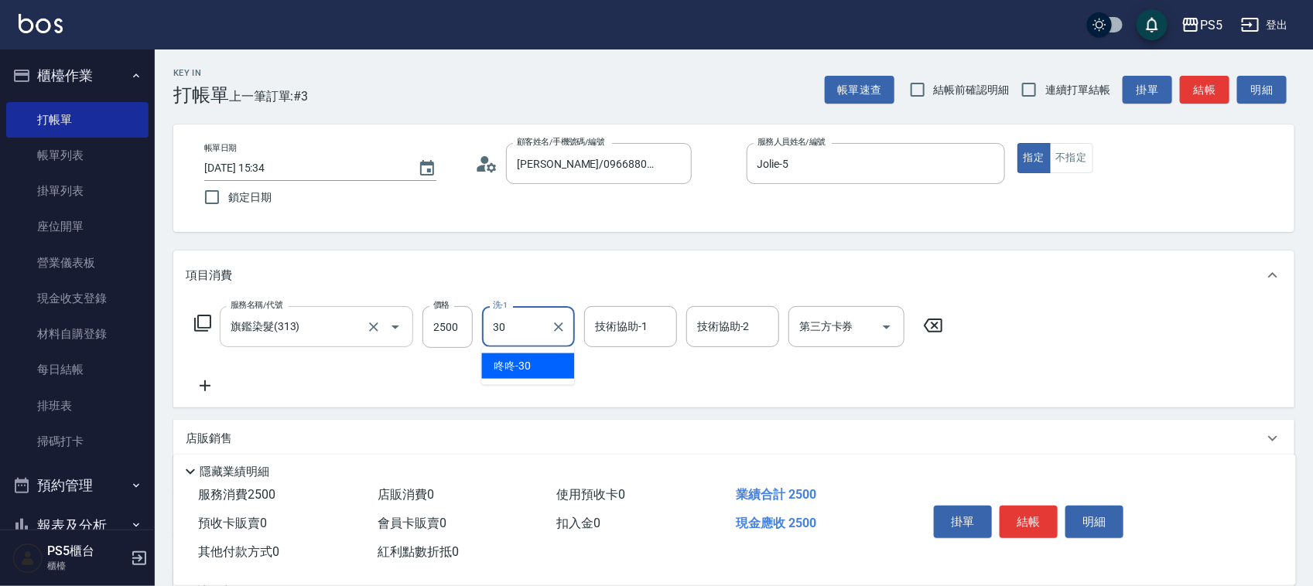
type input "咚咚-30"
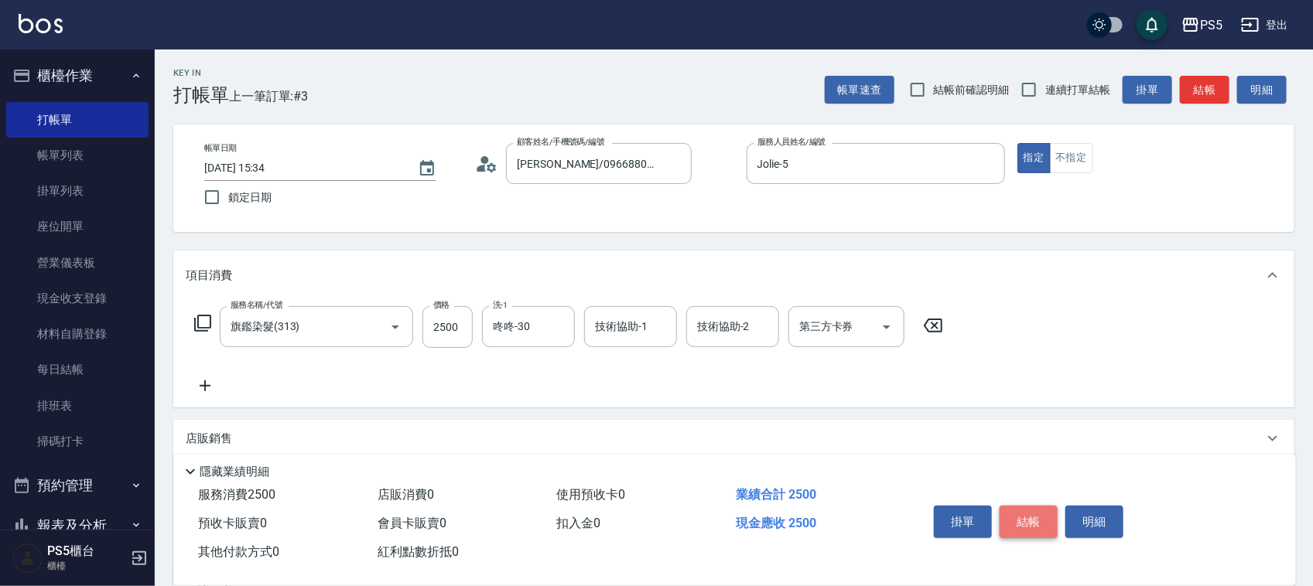
click at [1041, 521] on button "結帳" at bounding box center [1029, 522] width 58 height 32
